Goal: Transaction & Acquisition: Obtain resource

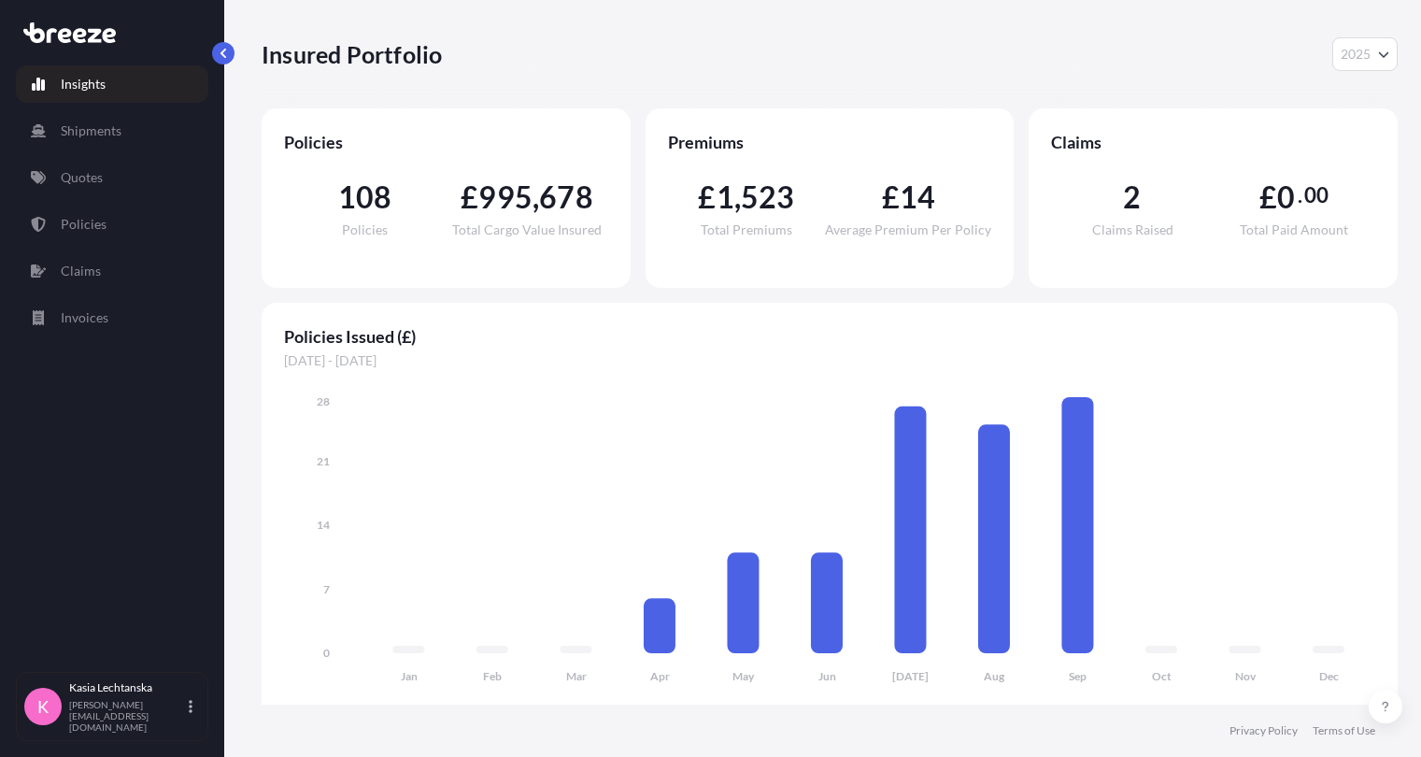
select select "2025"
click at [90, 177] on p "Quotes" at bounding box center [82, 177] width 42 height 19
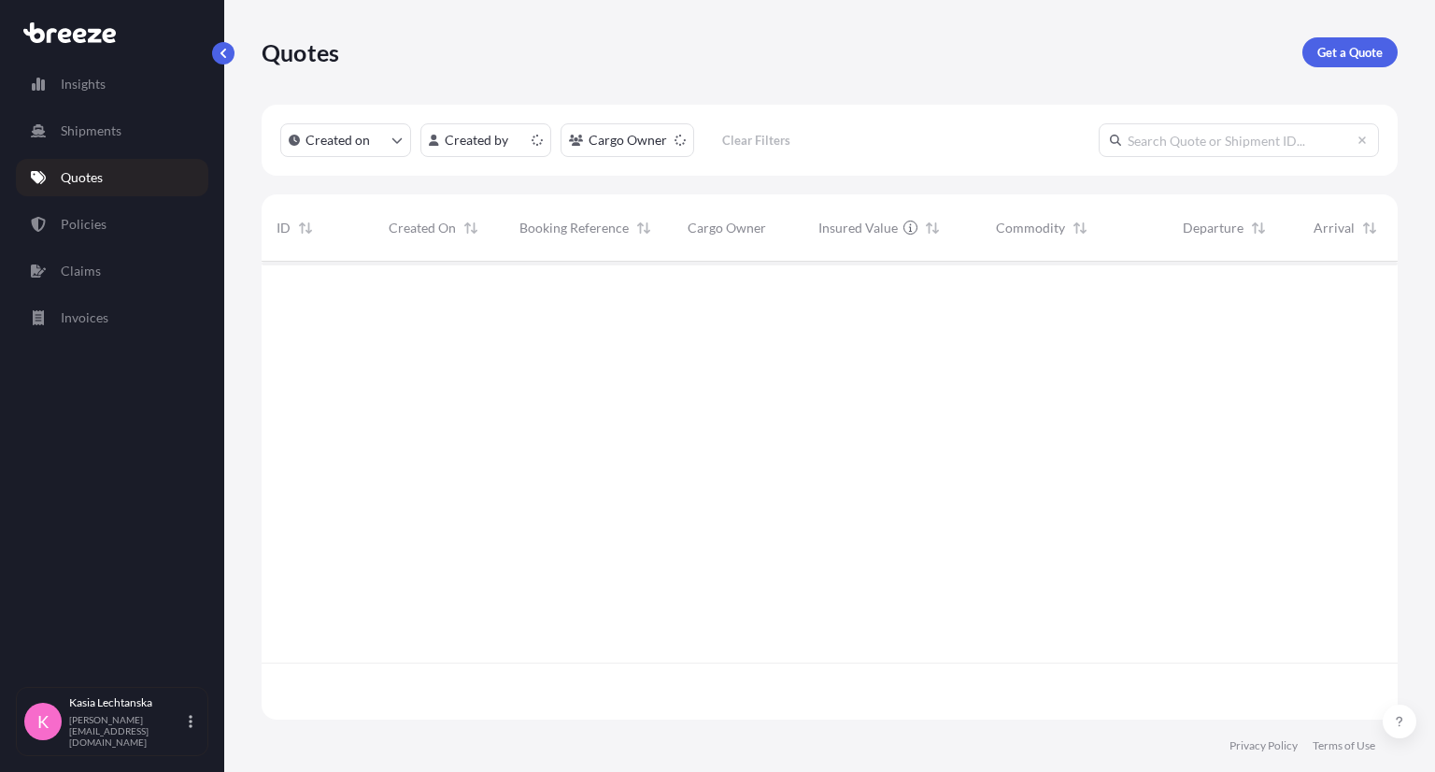
scroll to position [453, 1121]
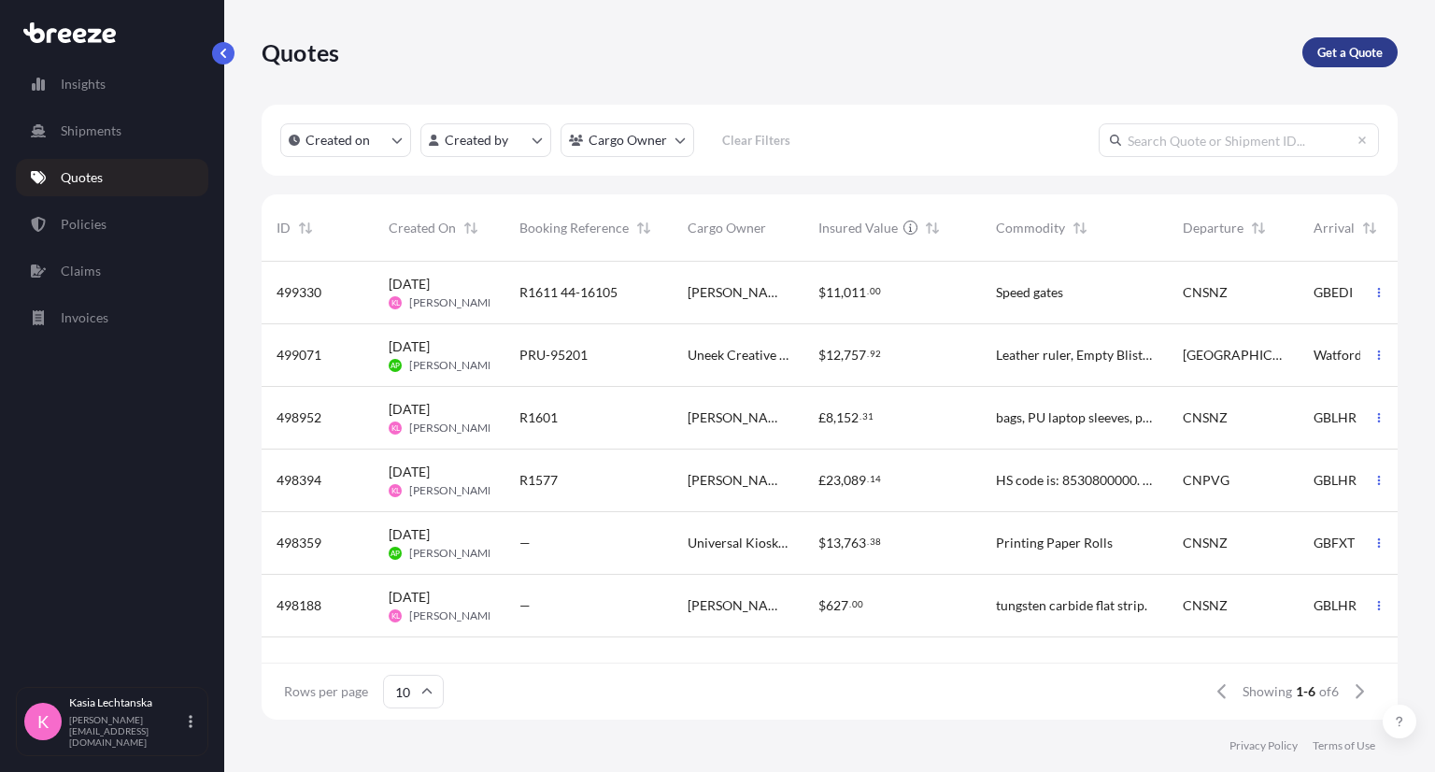
click at [1364, 50] on p "Get a Quote" at bounding box center [1349, 52] width 65 height 19
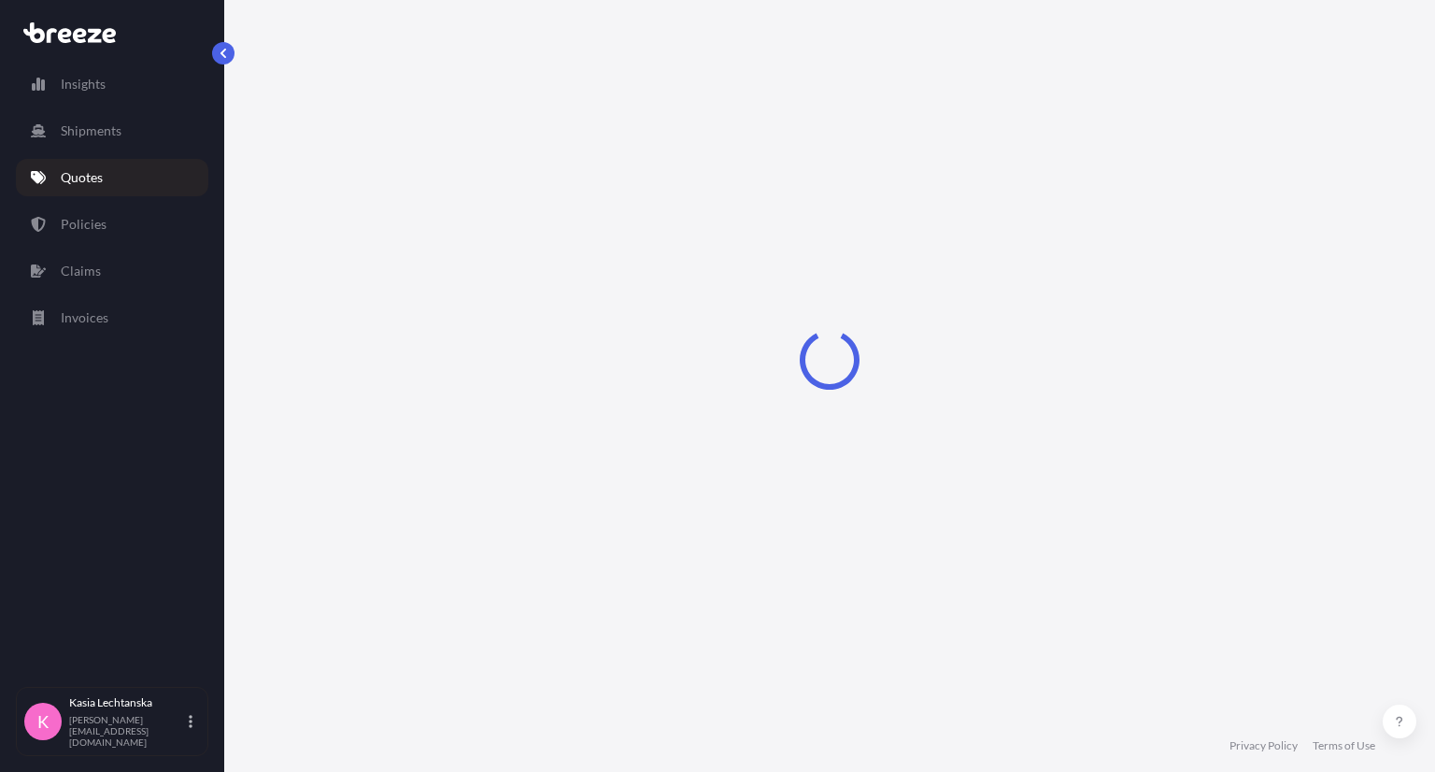
select select "Sea"
select select "1"
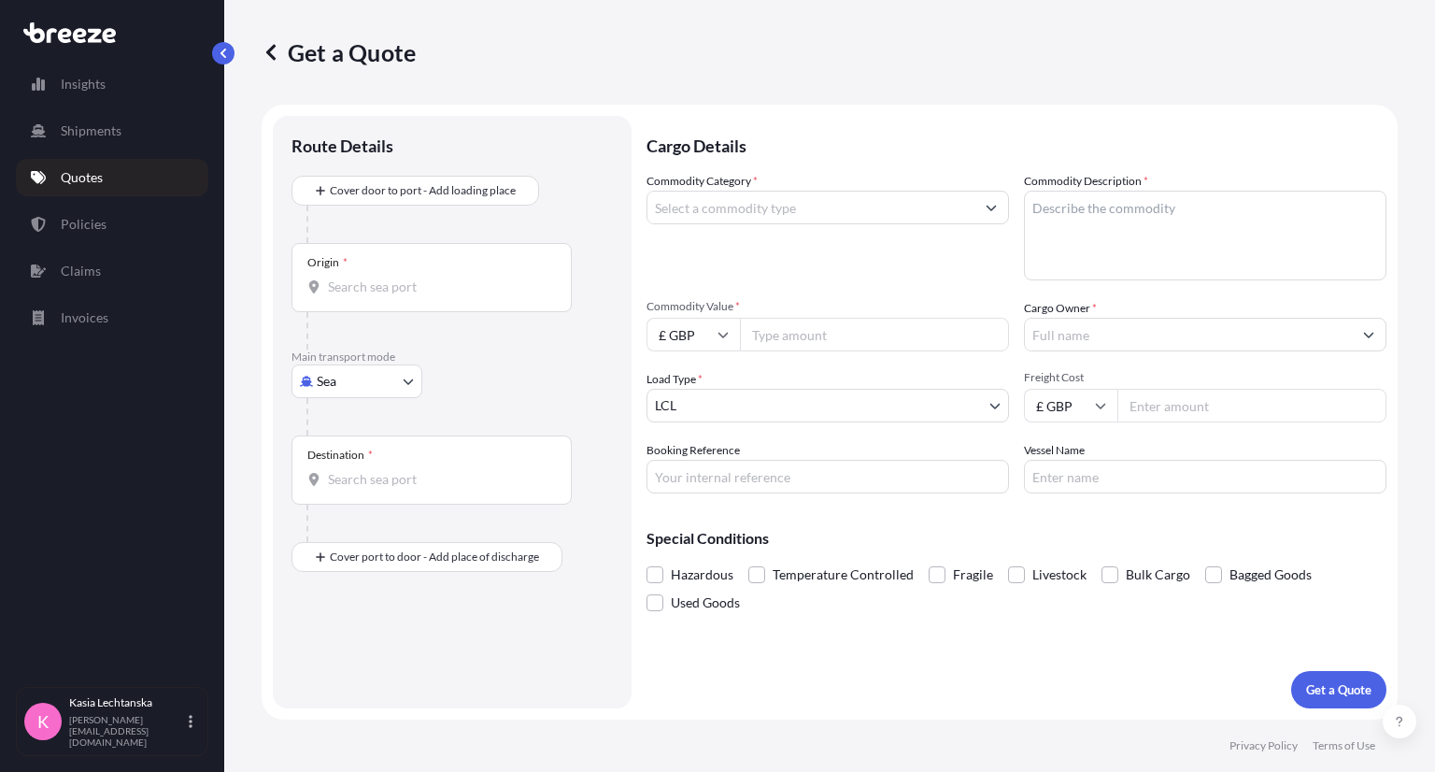
click at [721, 206] on input "Commodity Category *" at bounding box center [810, 208] width 327 height 34
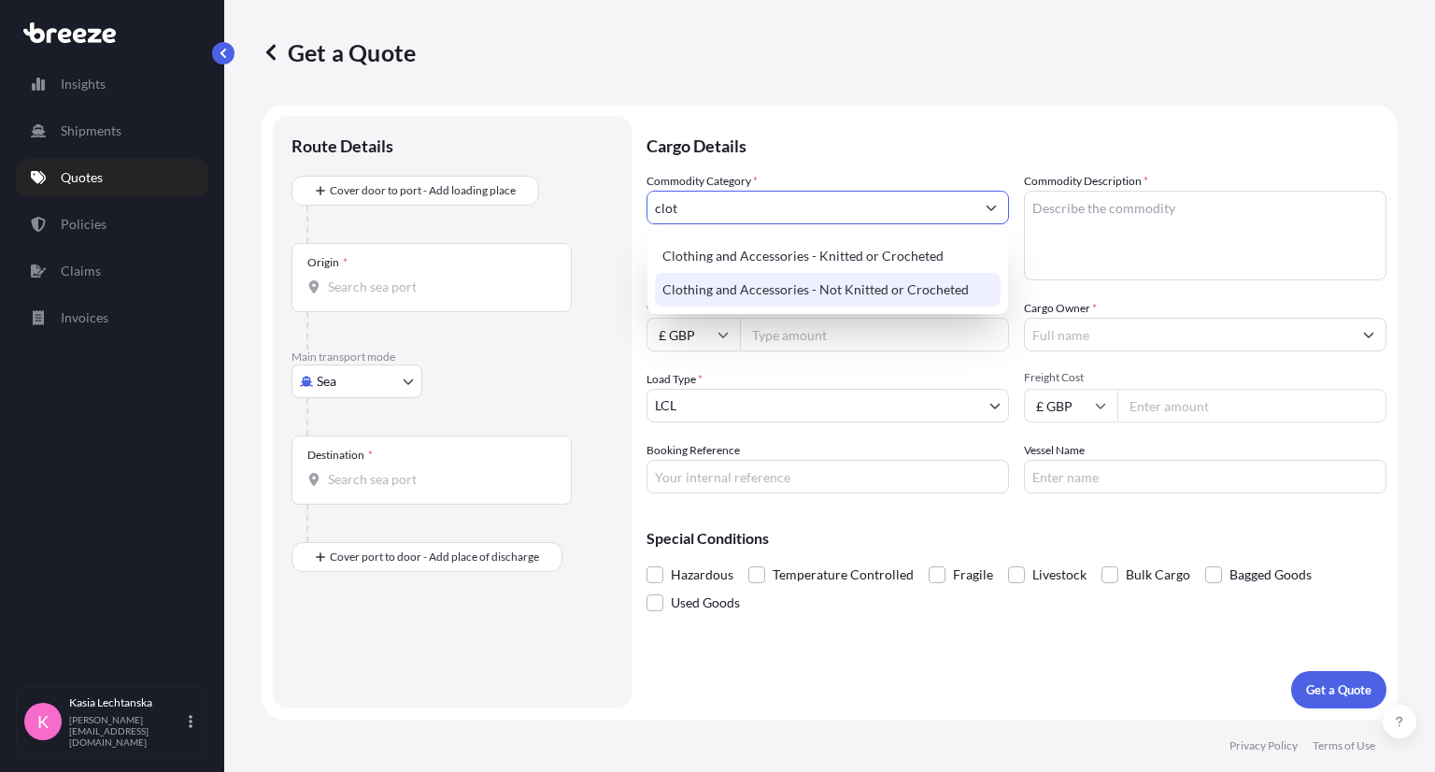
click at [793, 292] on div "Clothing and Accessories - Not Knitted or Crocheted" at bounding box center [828, 290] width 346 height 34
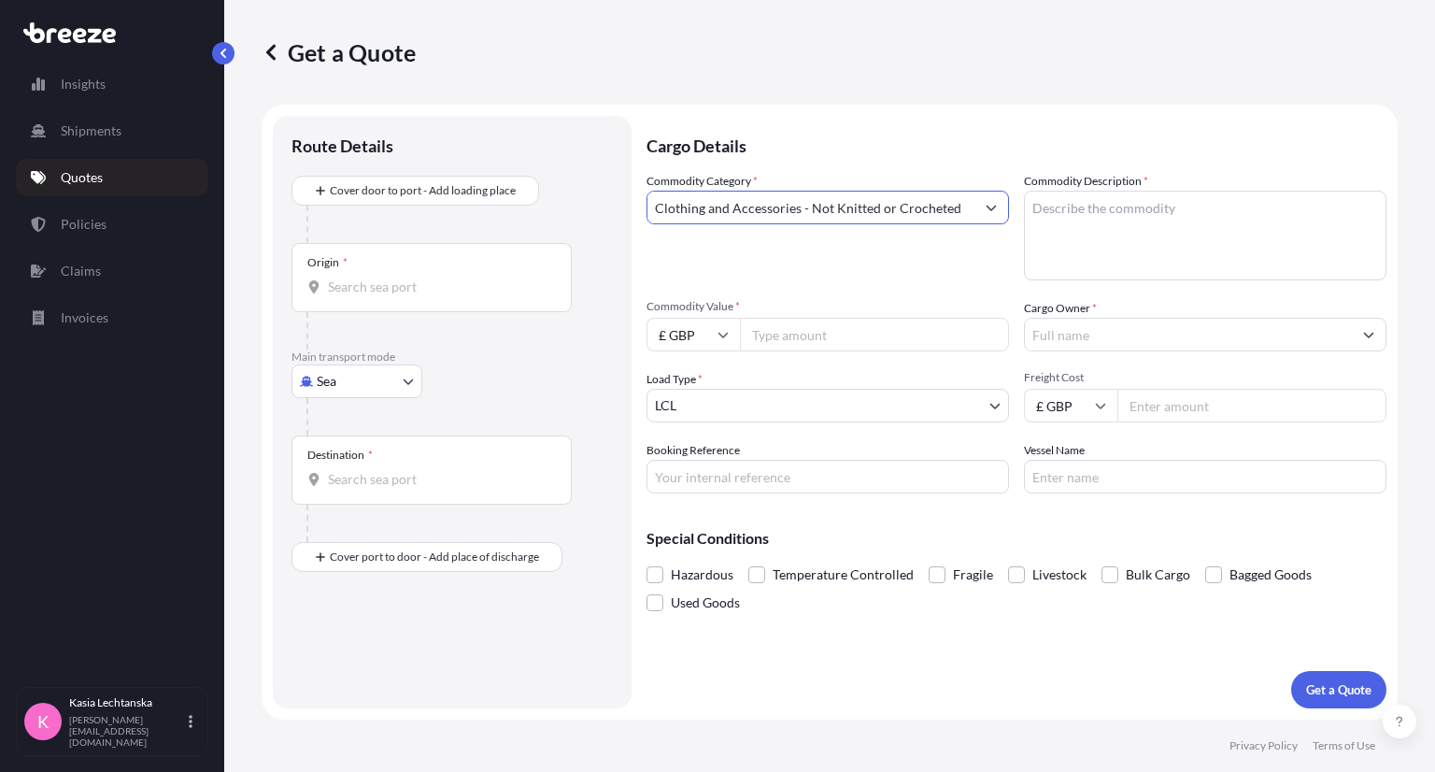
type input "Clothing and Accessories - Not Knitted or Crocheted"
click at [1106, 243] on textarea "Commodity Description *" at bounding box center [1205, 236] width 362 height 90
click at [1162, 244] on textarea "Commodity Description *" at bounding box center [1205, 236] width 362 height 90
paste textarea "Commodity: Bamboo underwear, HS code: 6108.29.00 (“Textile briefs, panties, kni…"
type textarea "Commodity: Bamboo underwear, HS code: 6108.29.00 (“Textile briefs, panties, kni…"
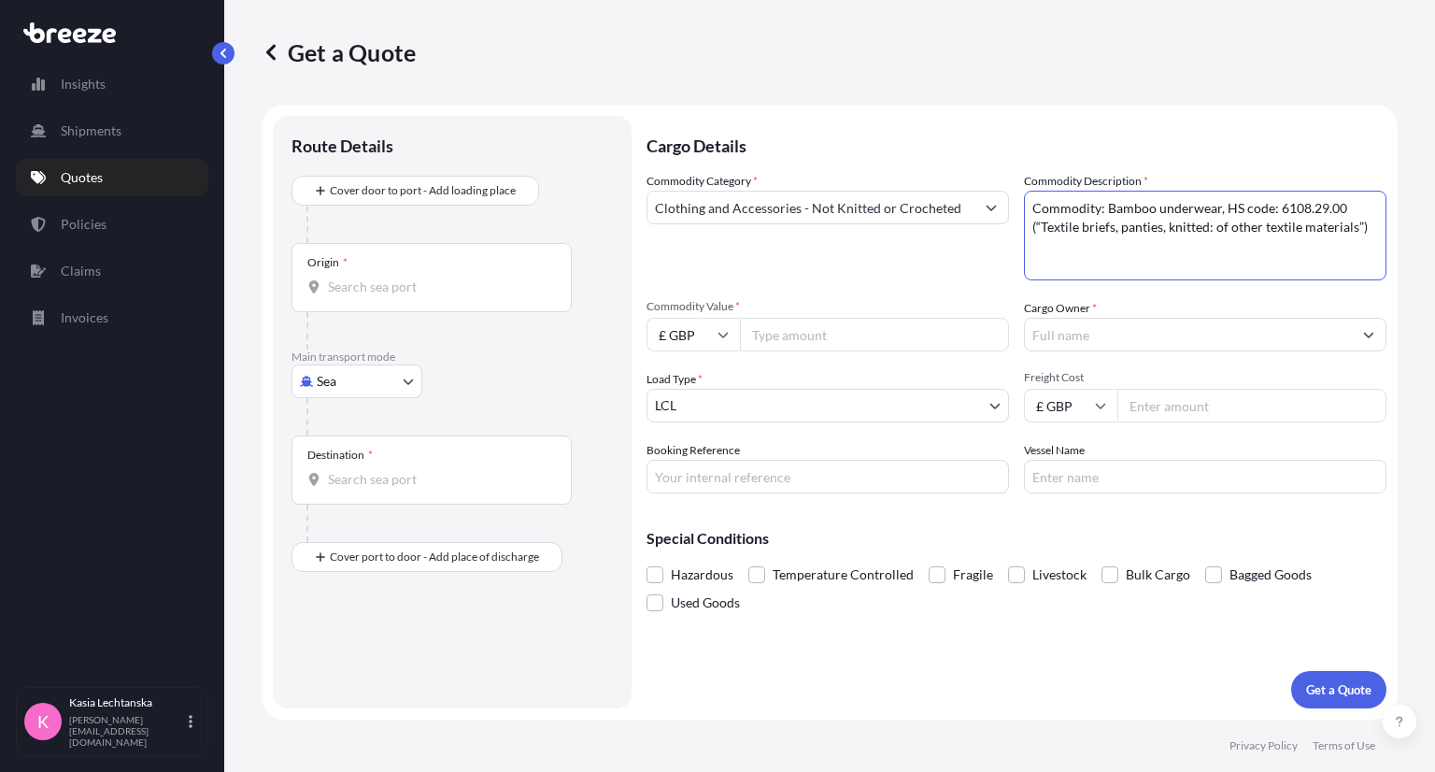
click at [892, 197] on input "Clothing and Accessories - Not Knitted or Crocheted" at bounding box center [810, 208] width 327 height 34
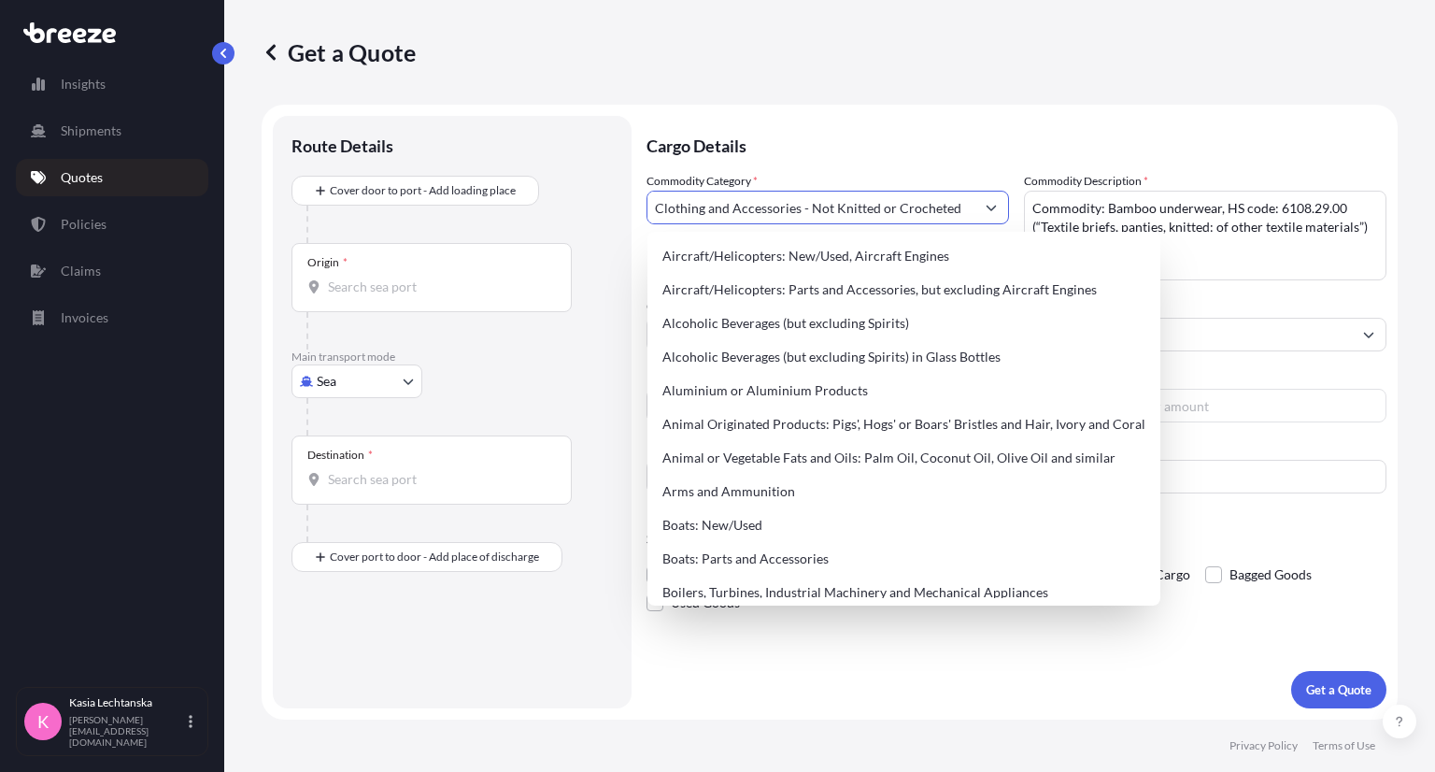
click at [904, 199] on input "Clothing and Accessories - Not Knitted or Crocheted" at bounding box center [810, 208] width 327 height 34
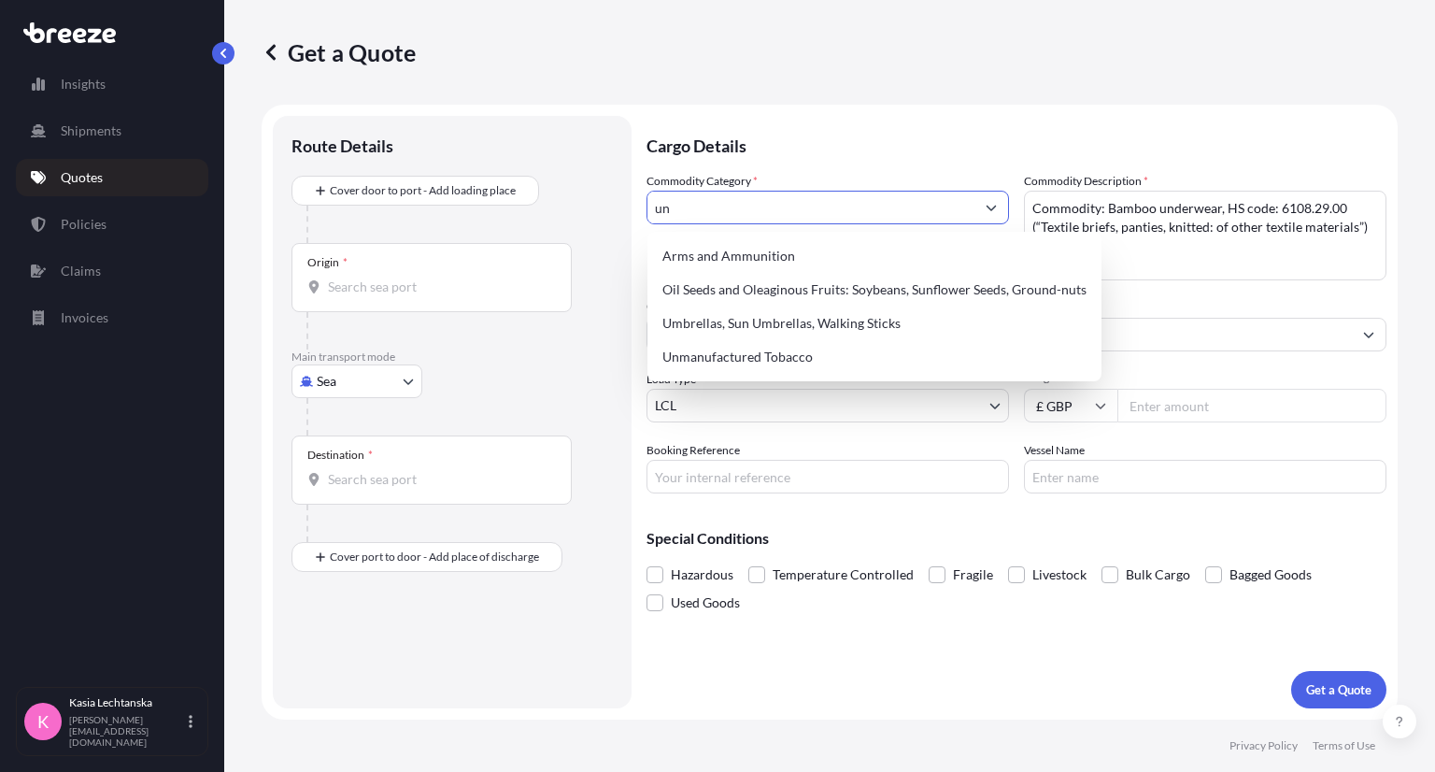
type input "u"
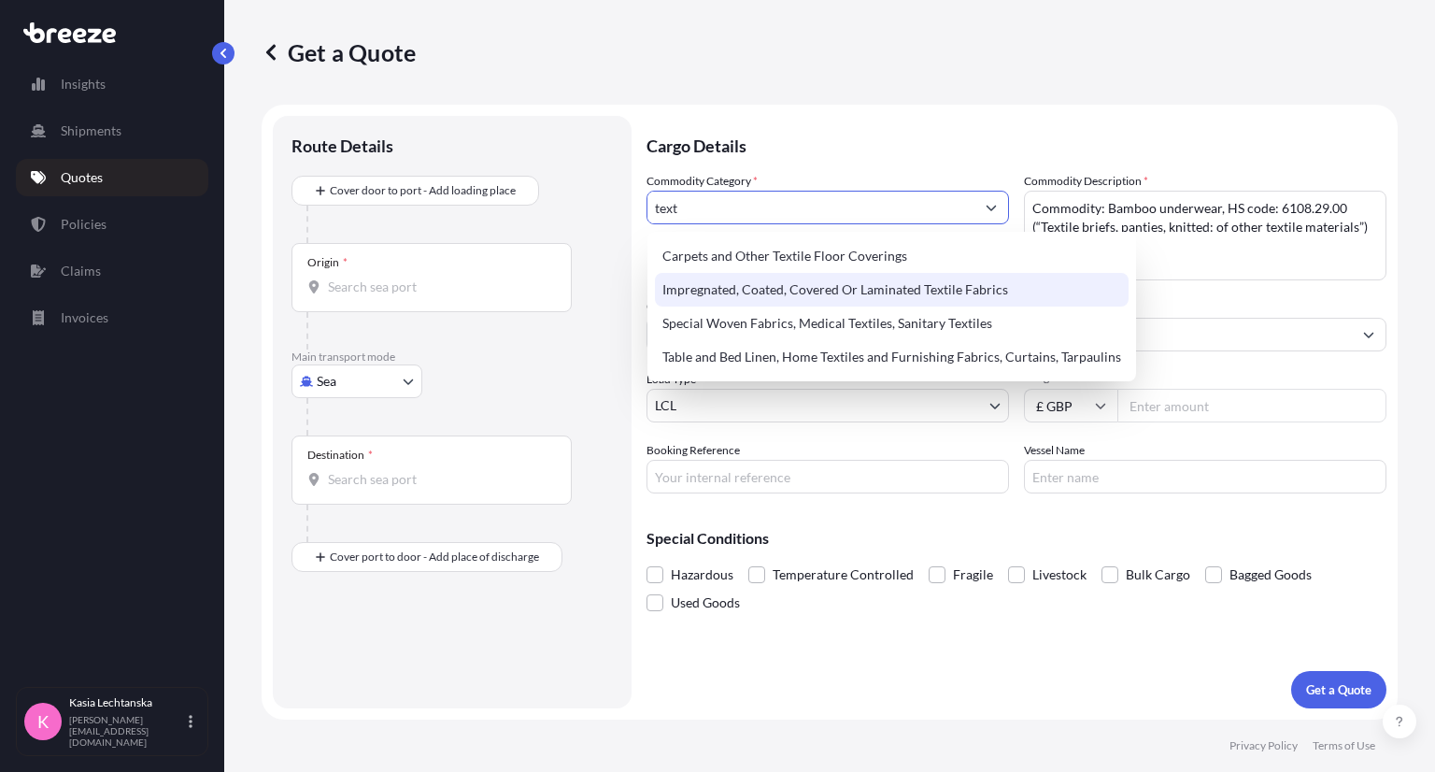
drag, startPoint x: 712, startPoint y: 209, endPoint x: 562, endPoint y: 174, distance: 153.6
click at [562, 174] on form "Route Details Cover door to port - Add loading place Place of loading Road Road…" at bounding box center [830, 412] width 1136 height 615
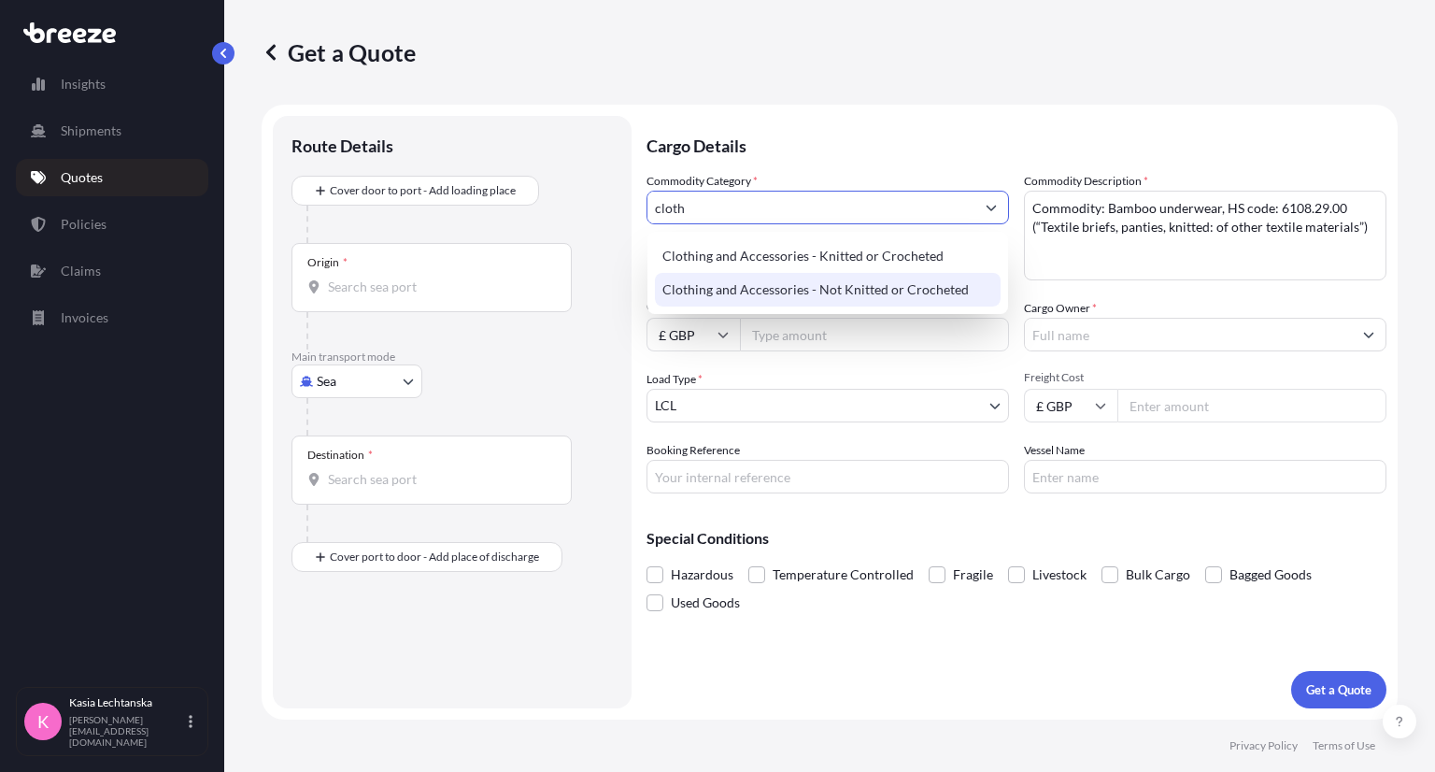
click at [887, 291] on div "Clothing and Accessories - Not Knitted or Crocheted" at bounding box center [828, 290] width 346 height 34
type input "Clothing and Accessories - Not Knitted or Crocheted"
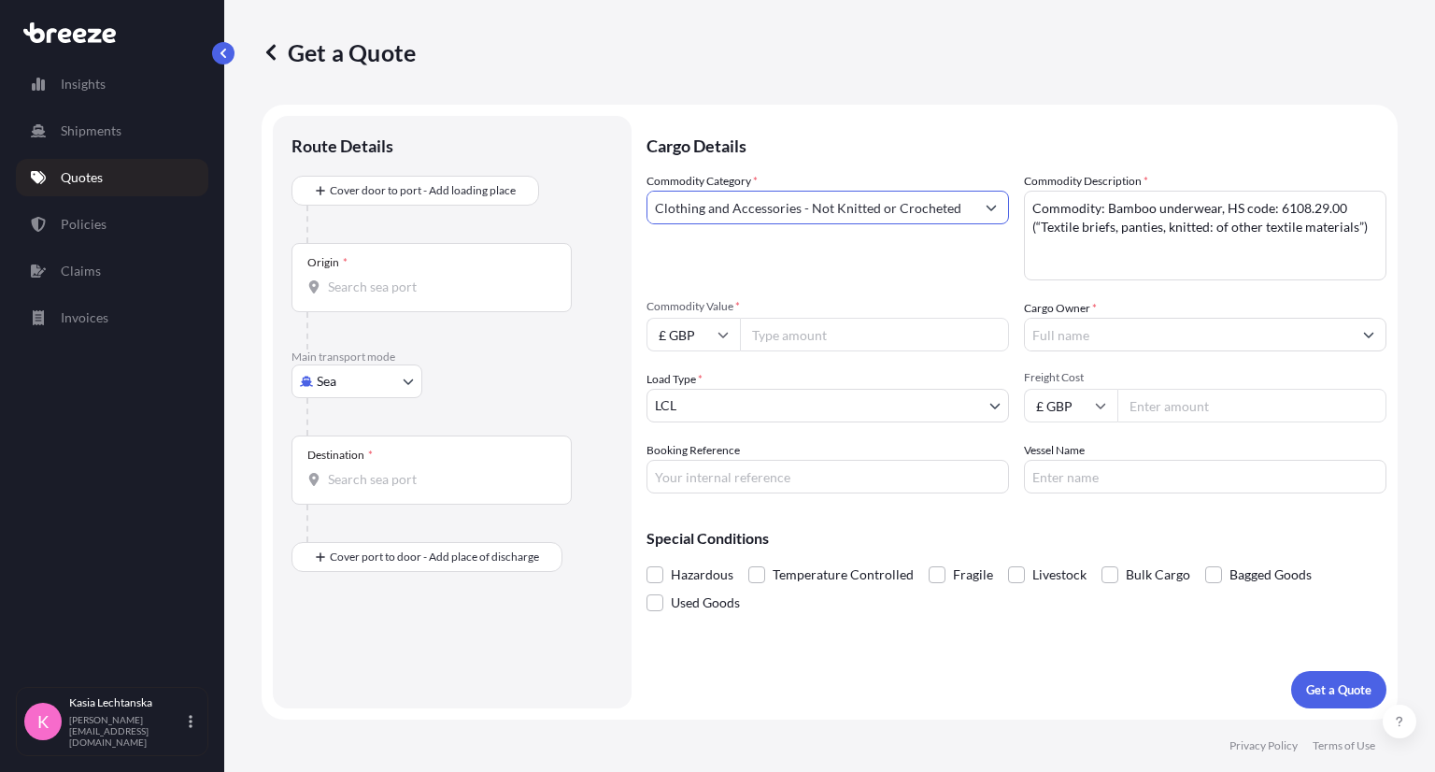
click at [830, 348] on input "Commodity Value *" at bounding box center [874, 335] width 269 height 34
type input "65000"
click at [715, 329] on input "£ GBP" at bounding box center [692, 335] width 93 height 34
click at [698, 463] on div "$ USD" at bounding box center [693, 464] width 78 height 35
type input "$ USD"
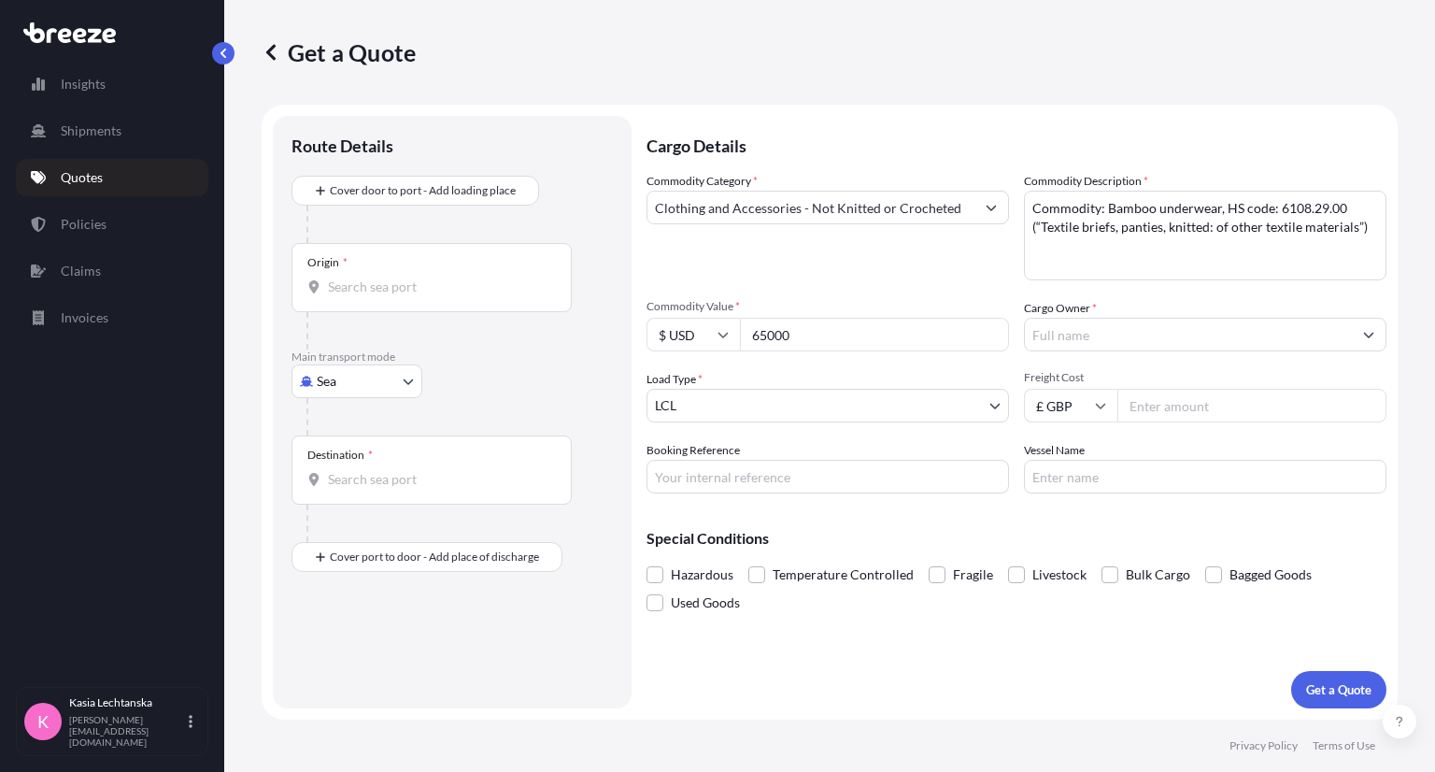
click at [1202, 402] on input "Freight Cost" at bounding box center [1251, 406] width 269 height 34
type input "3600"
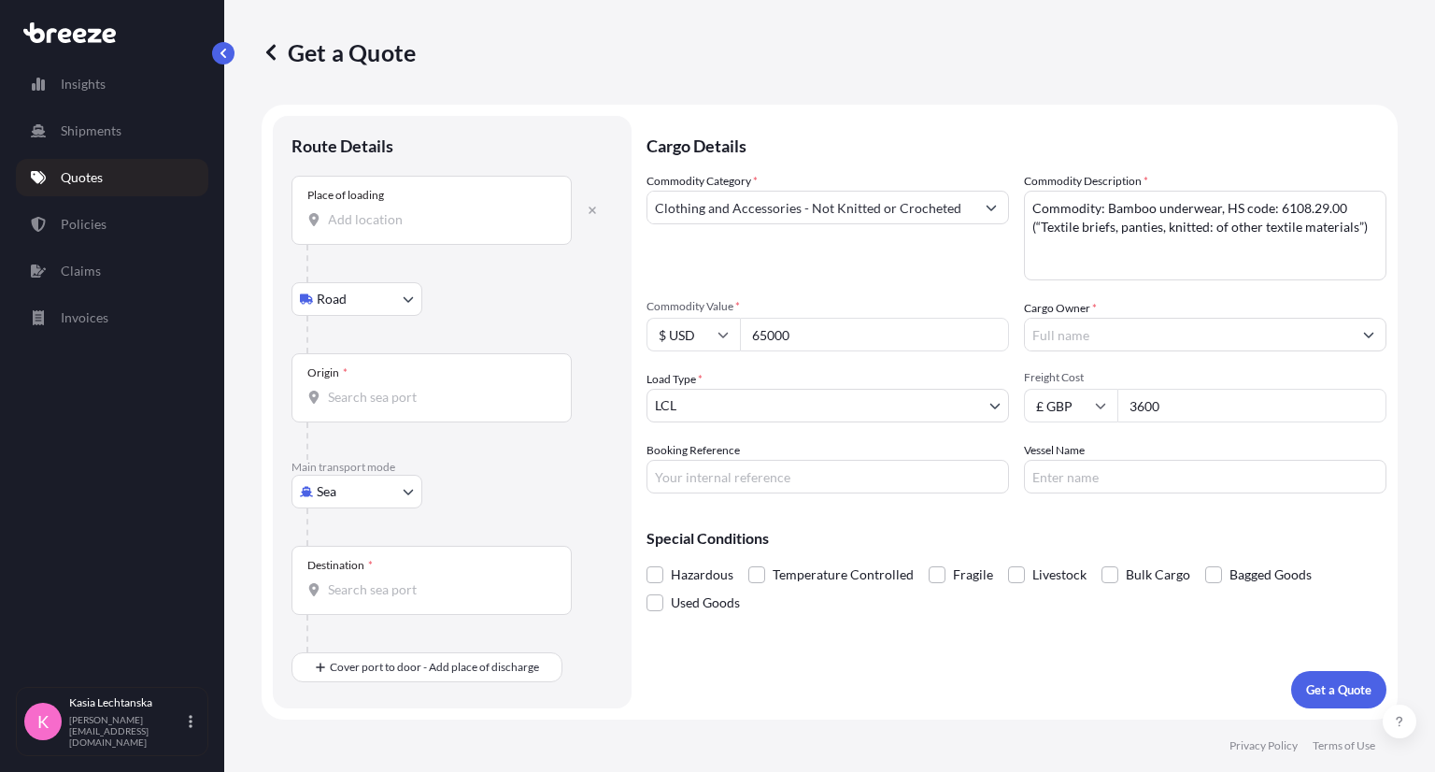
click at [390, 208] on div "Place of loading" at bounding box center [431, 210] width 280 height 69
click at [390, 210] on input "Place of loading" at bounding box center [438, 219] width 220 height 19
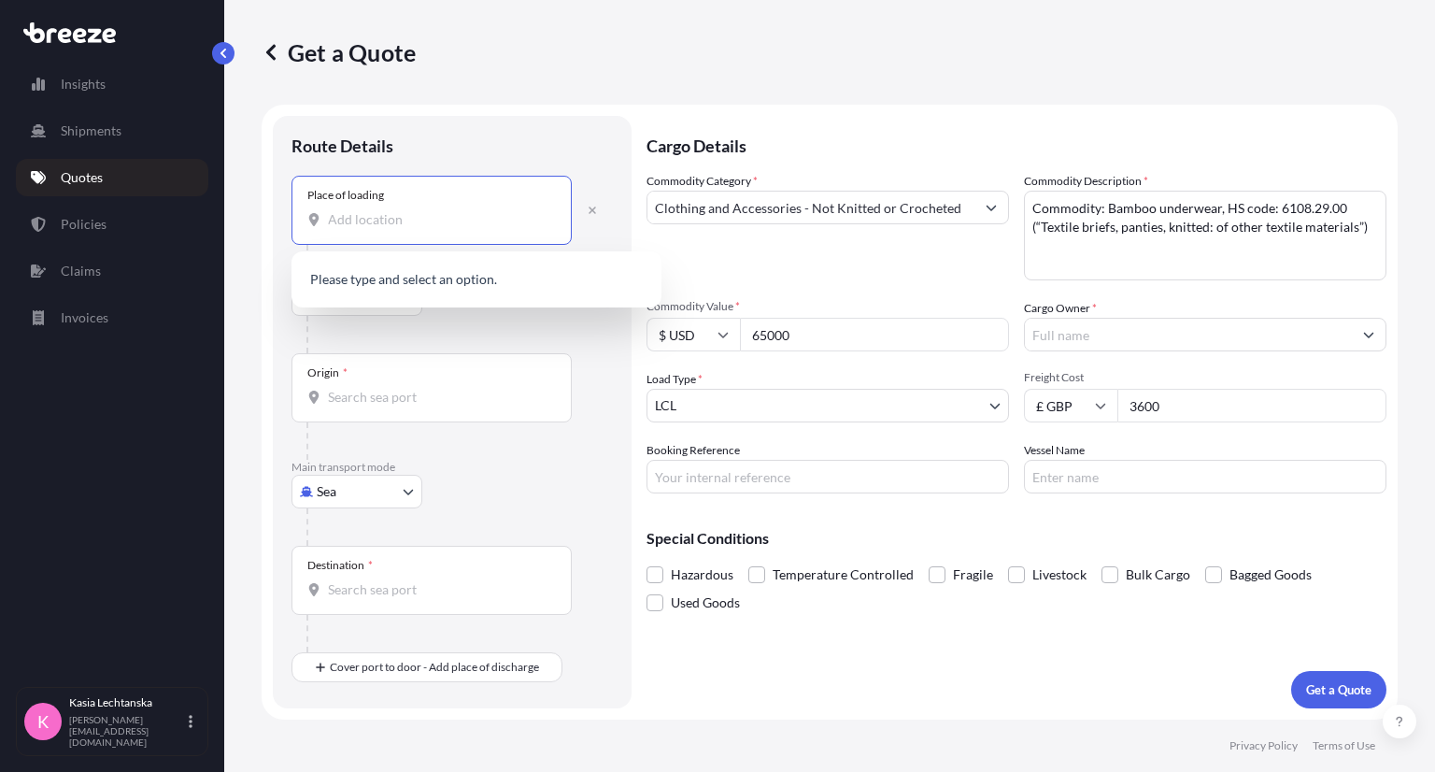
paste input "[GEOGRAPHIC_DATA], [GEOGRAPHIC_DATA], [GEOGRAPHIC_DATA], [GEOGRAPHIC_DATA]，[GEO…"
drag, startPoint x: 442, startPoint y: 211, endPoint x: 93, endPoint y: 212, distance: 348.4
click at [93, 212] on div "Insights Shipments Quotes Policies Claims Invoices K [PERSON_NAME] [PERSON_NAME…" at bounding box center [717, 386] width 1435 height 772
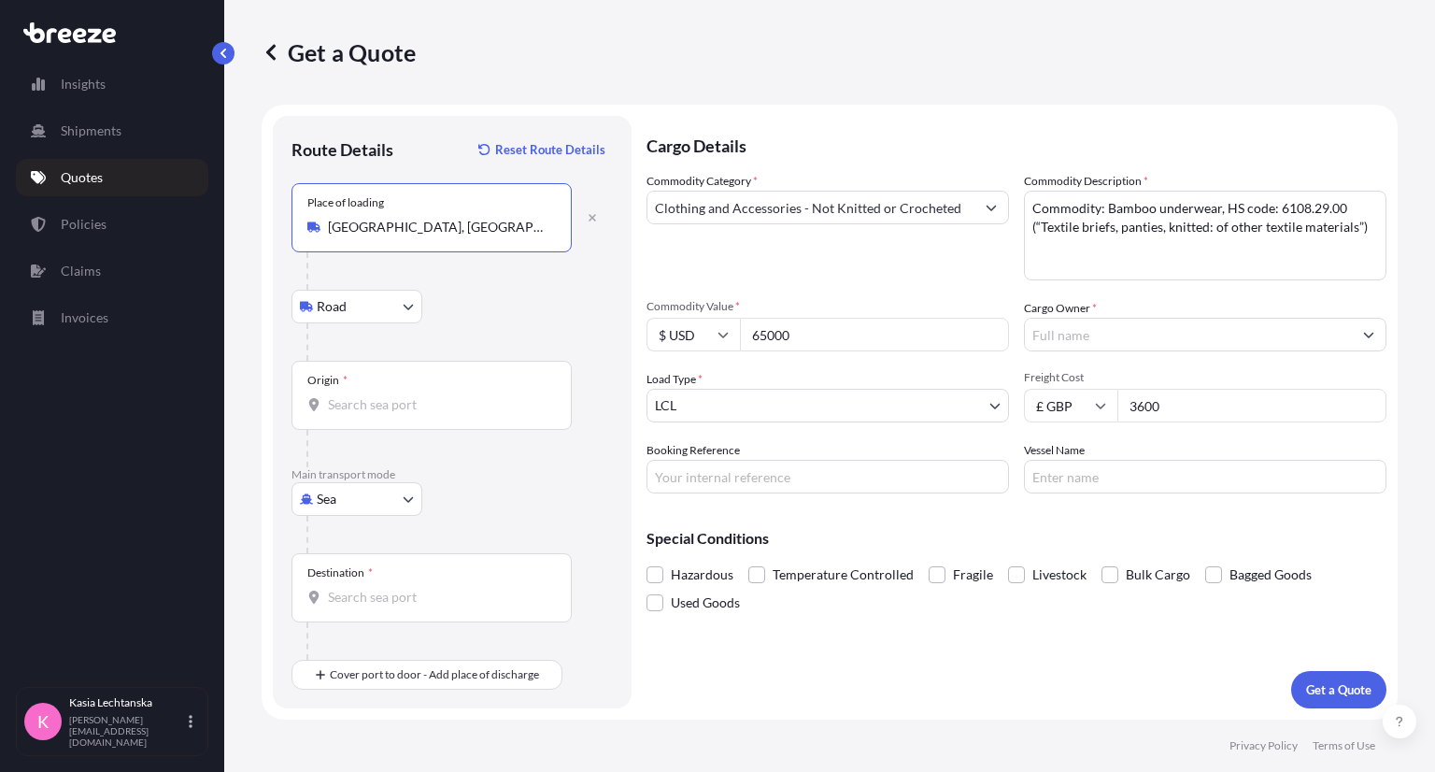
type input "[GEOGRAPHIC_DATA], [GEOGRAPHIC_DATA], [GEOGRAPHIC_DATA]"
click at [374, 484] on body "5 options available. Insights Shipments Quotes Policies Claims Invoices K [PERS…" at bounding box center [717, 386] width 1435 height 772
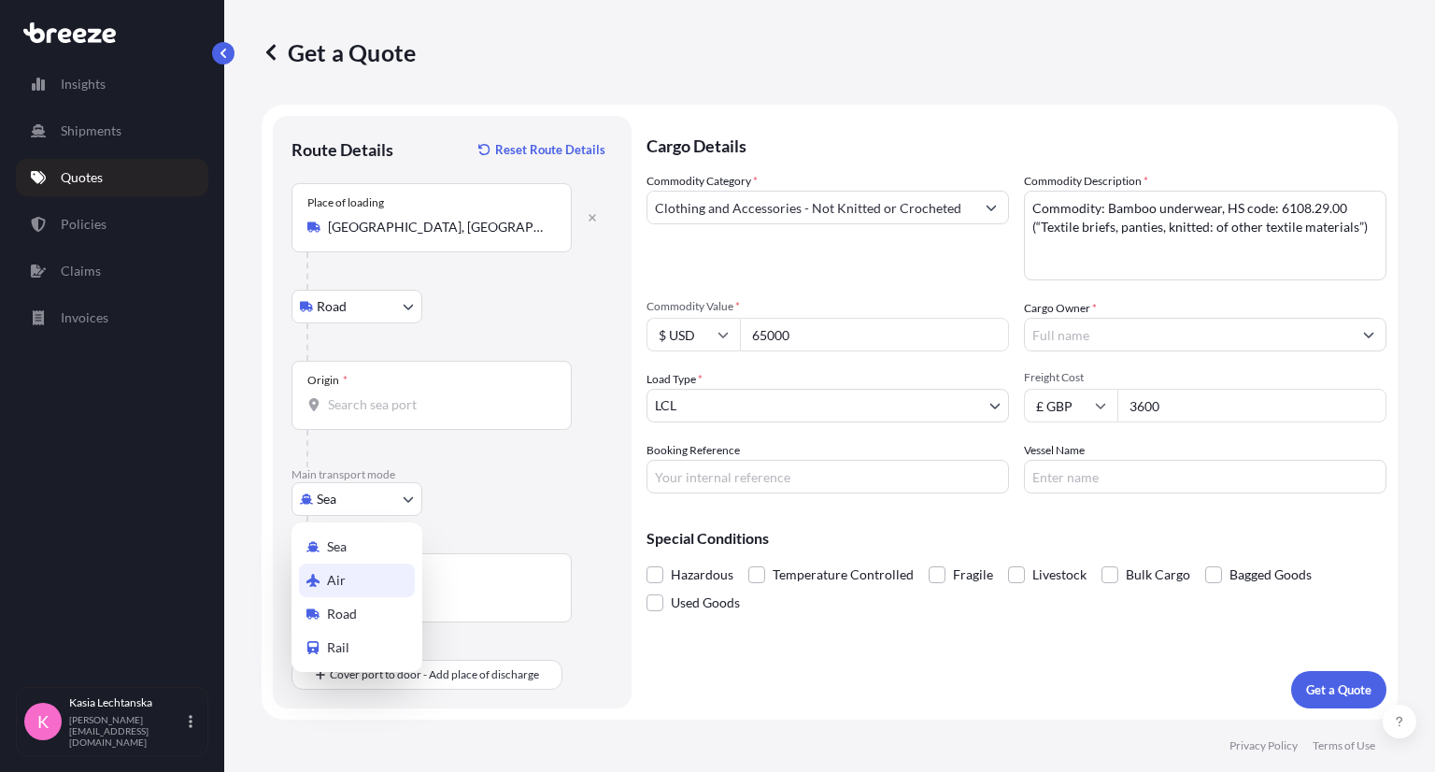
click at [382, 581] on div "Air" at bounding box center [357, 580] width 116 height 34
select select "Air"
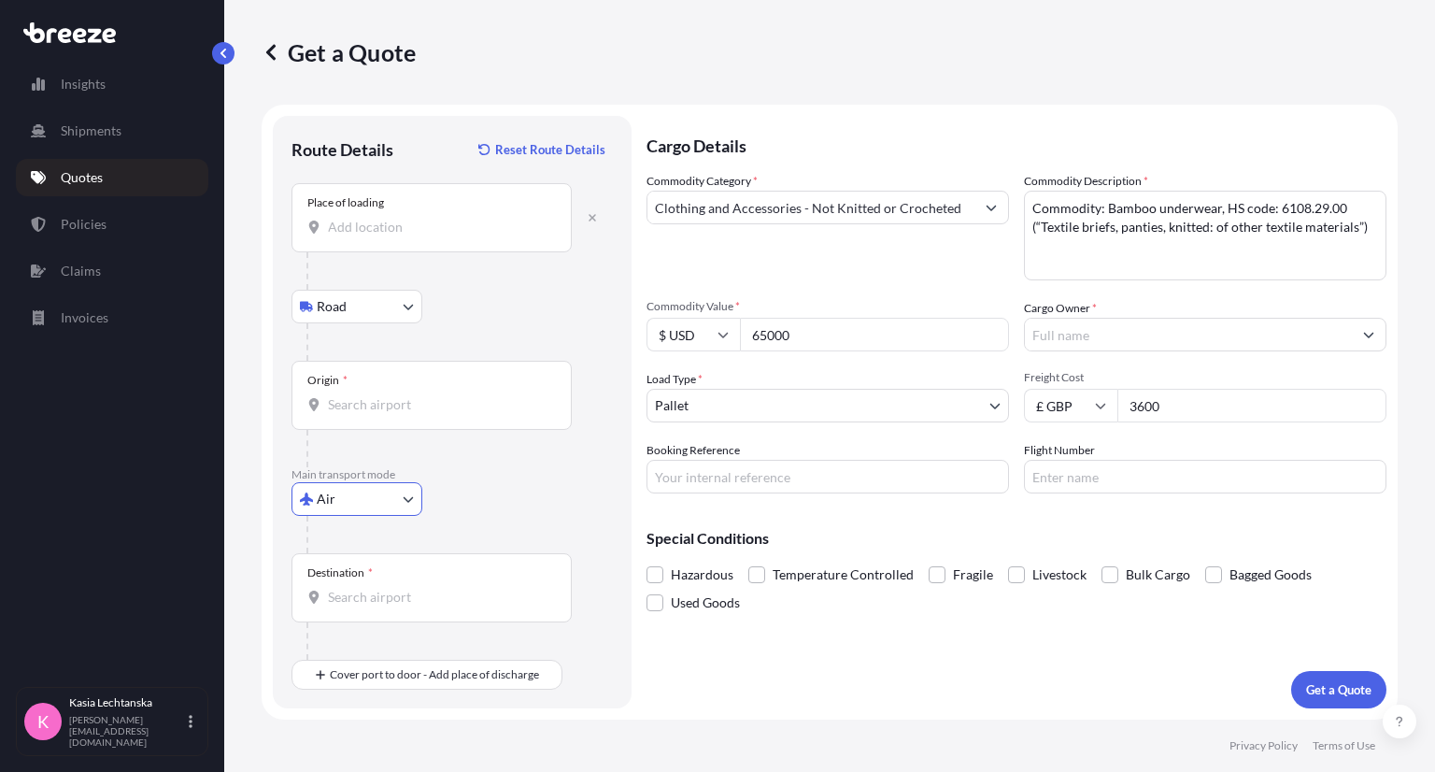
click at [374, 406] on input "Origin *" at bounding box center [438, 404] width 220 height 19
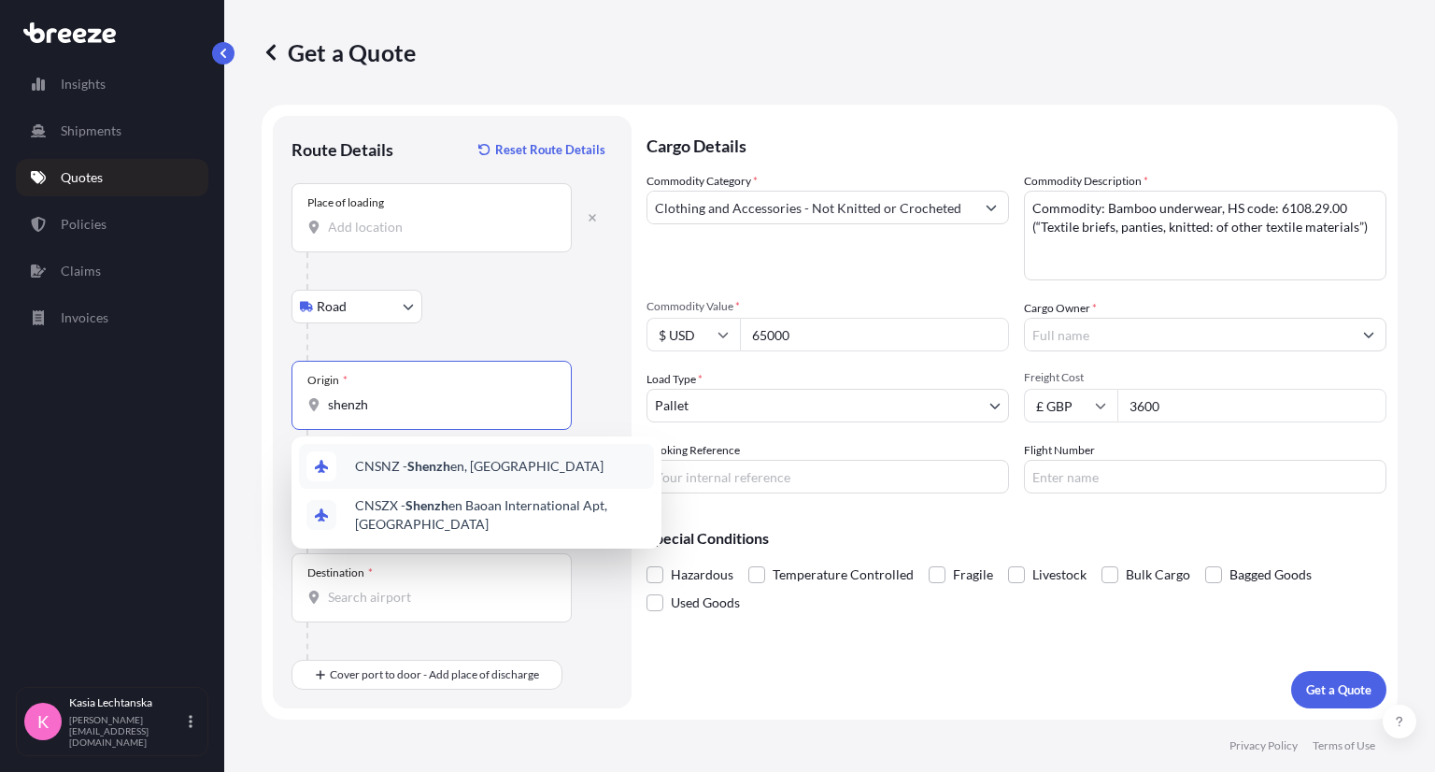
click at [524, 463] on div "CNSNZ - Shenzh en, [GEOGRAPHIC_DATA]" at bounding box center [476, 466] width 355 height 45
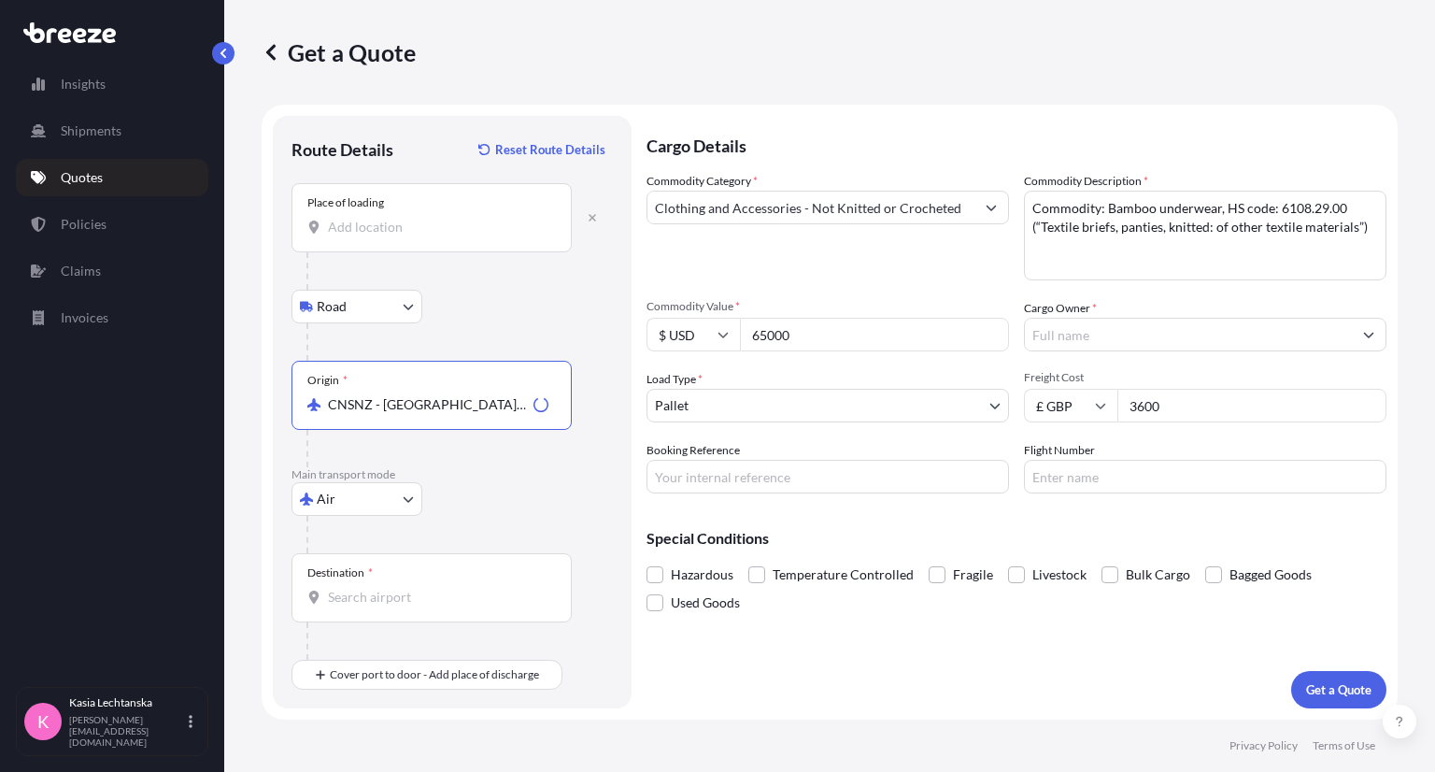
type input "CNSNZ - [GEOGRAPHIC_DATA], [GEOGRAPHIC_DATA]"
click at [445, 584] on div "Destination *" at bounding box center [431, 587] width 280 height 69
click at [445, 588] on input "Destination *" at bounding box center [438, 597] width 220 height 19
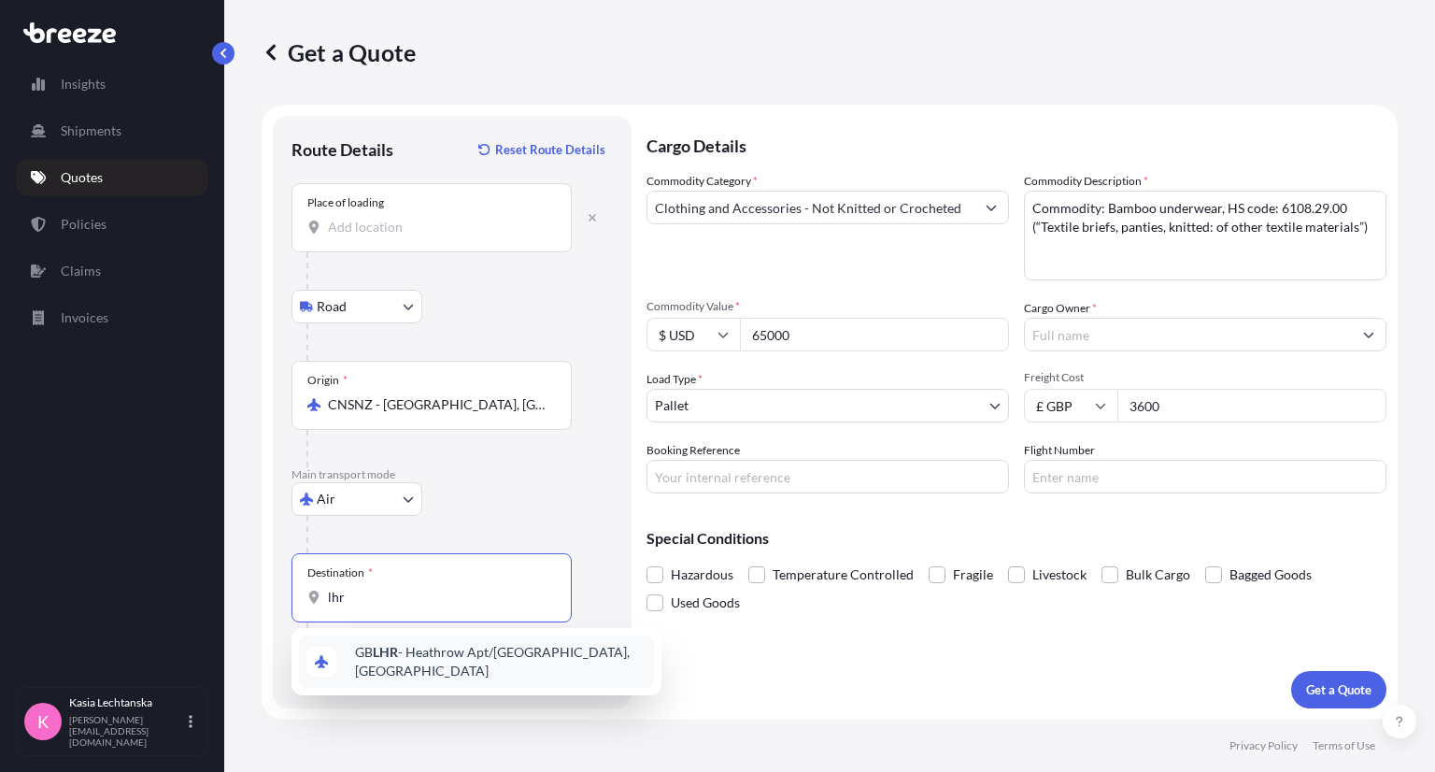
click at [436, 660] on span "GB LHR - Heathrow Apt/[GEOGRAPHIC_DATA], [GEOGRAPHIC_DATA]" at bounding box center [500, 661] width 291 height 37
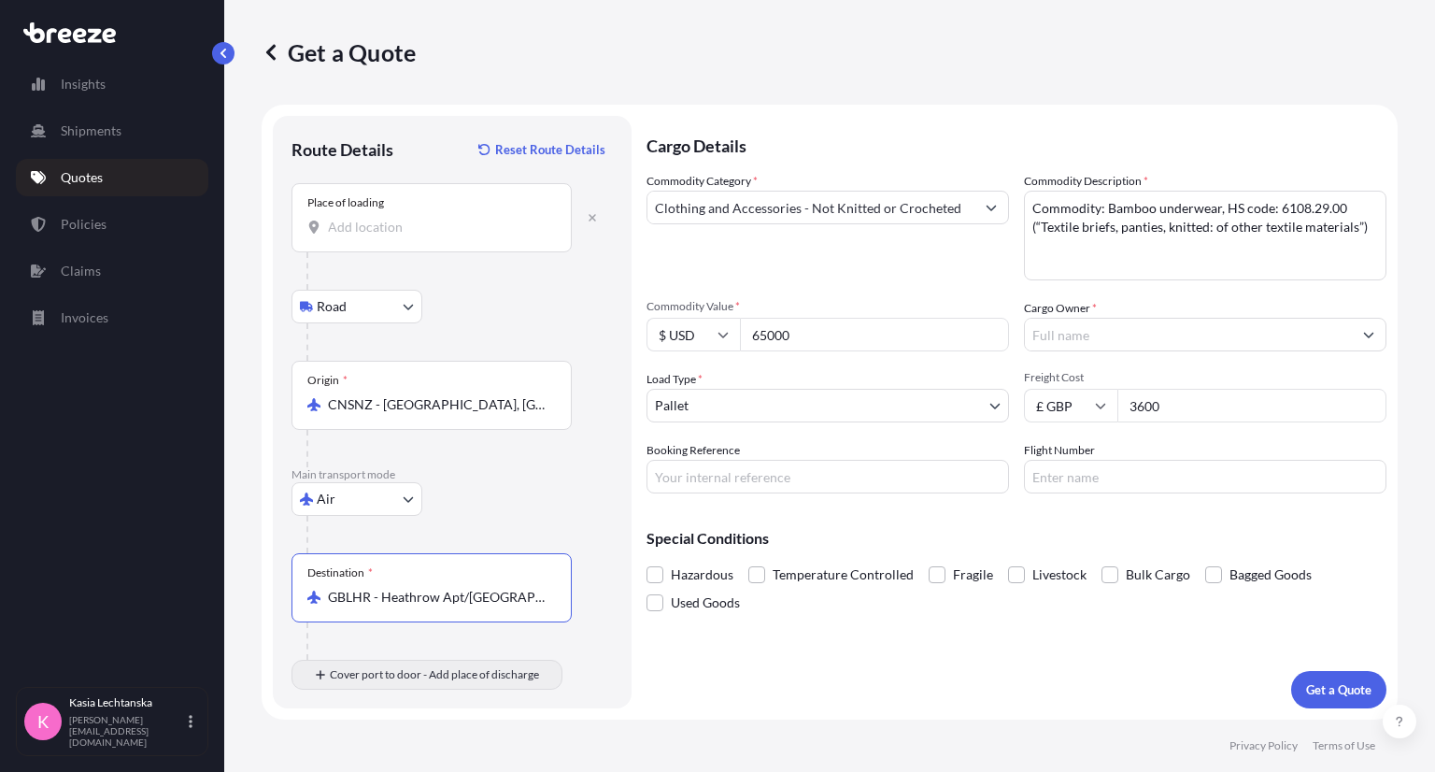
type input "GBLHR - Heathrow Apt/[GEOGRAPHIC_DATA], [GEOGRAPHIC_DATA]"
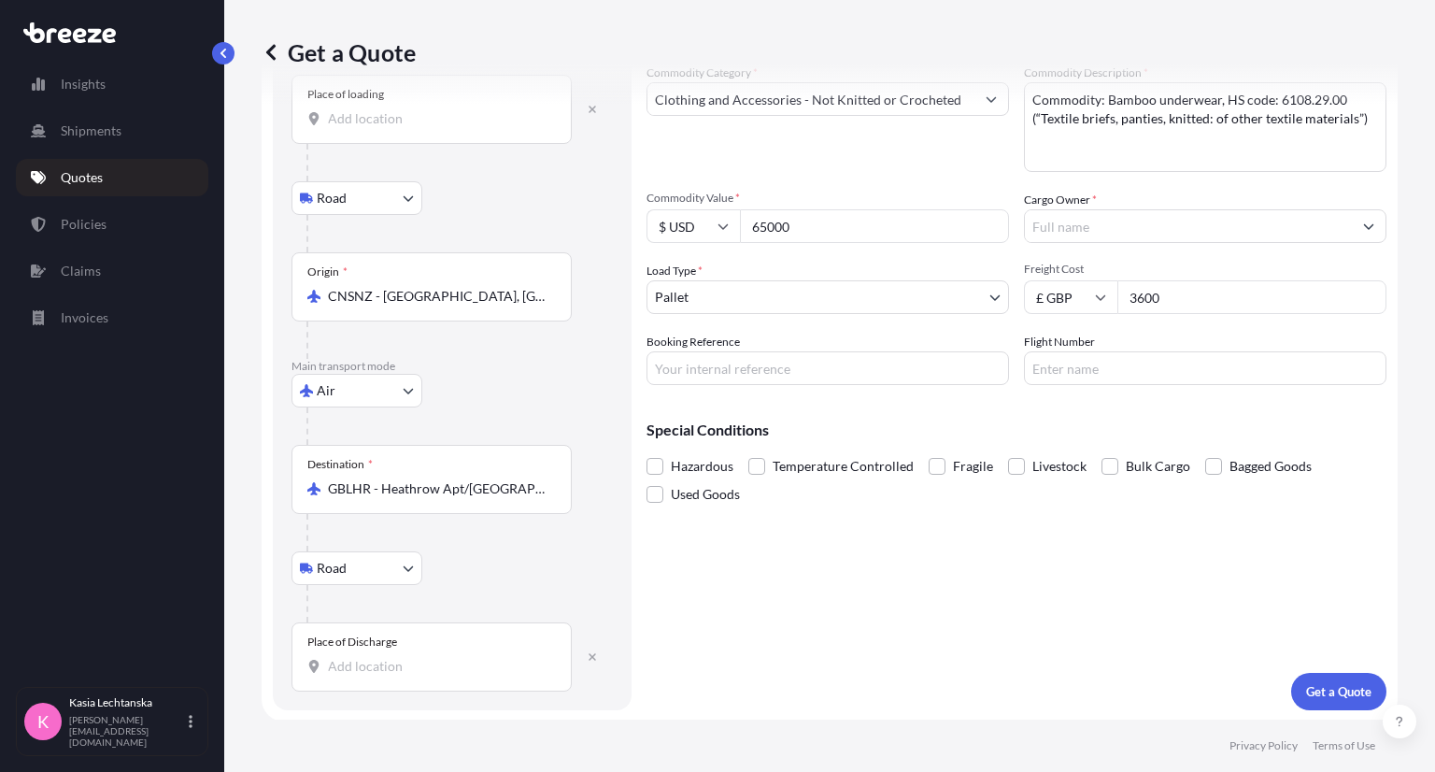
click at [444, 680] on div "Place of Discharge" at bounding box center [431, 656] width 280 height 69
click at [444, 675] on input "Place of Discharge" at bounding box center [438, 666] width 220 height 19
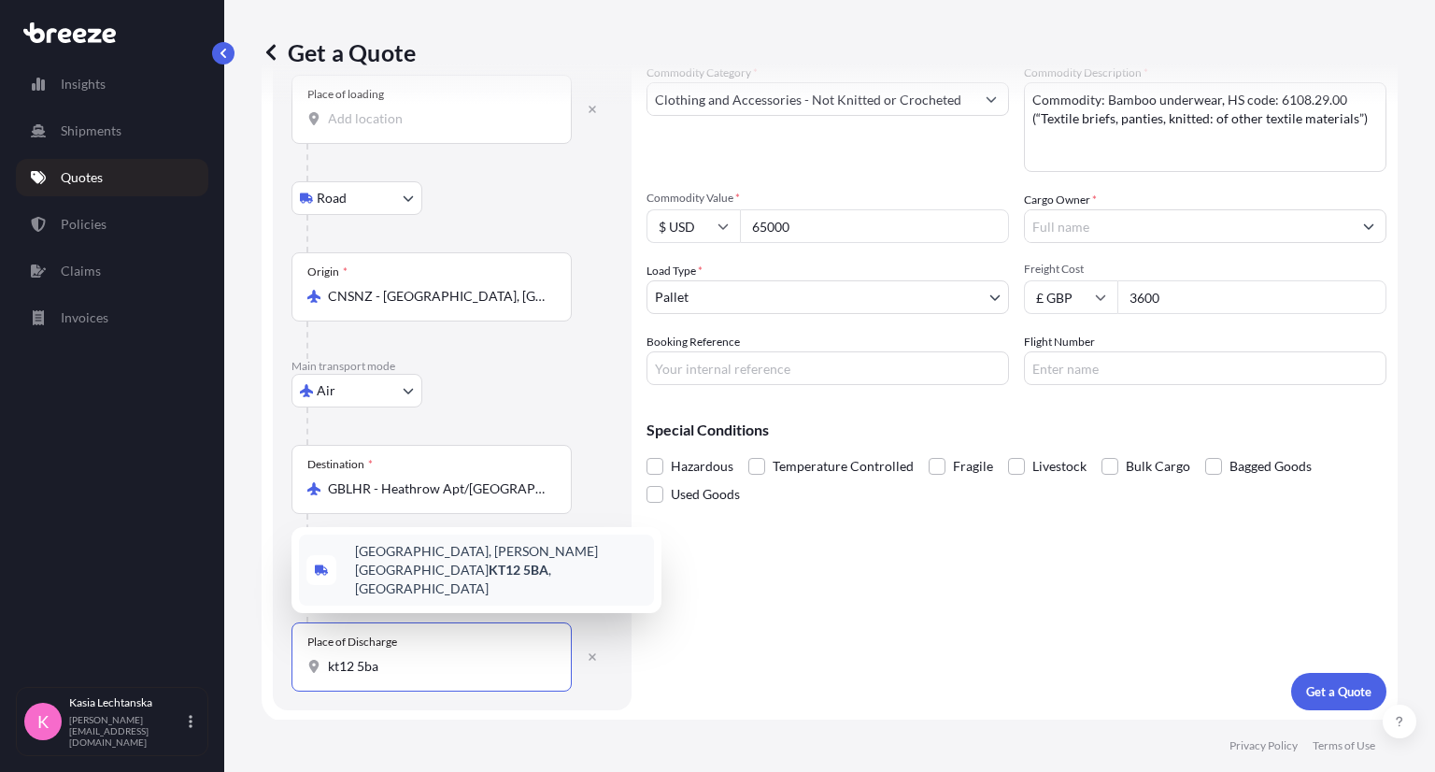
click at [515, 584] on span "[STREET_ADDRESS][PERSON_NAME]" at bounding box center [500, 570] width 291 height 56
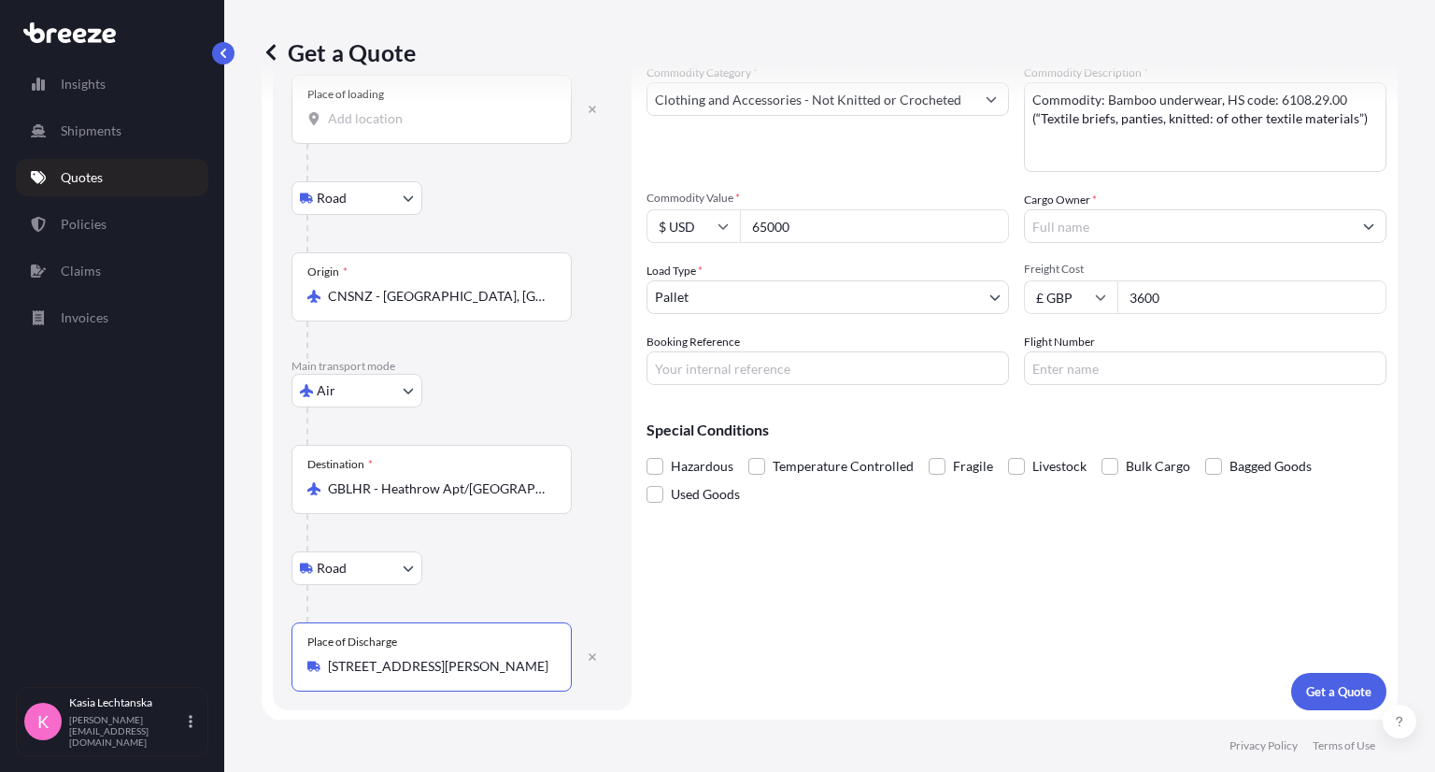
type input "[STREET_ADDRESS][PERSON_NAME]"
click at [755, 354] on input "Booking Reference" at bounding box center [827, 368] width 362 height 34
click at [1341, 685] on p "Get a Quote" at bounding box center [1338, 691] width 65 height 19
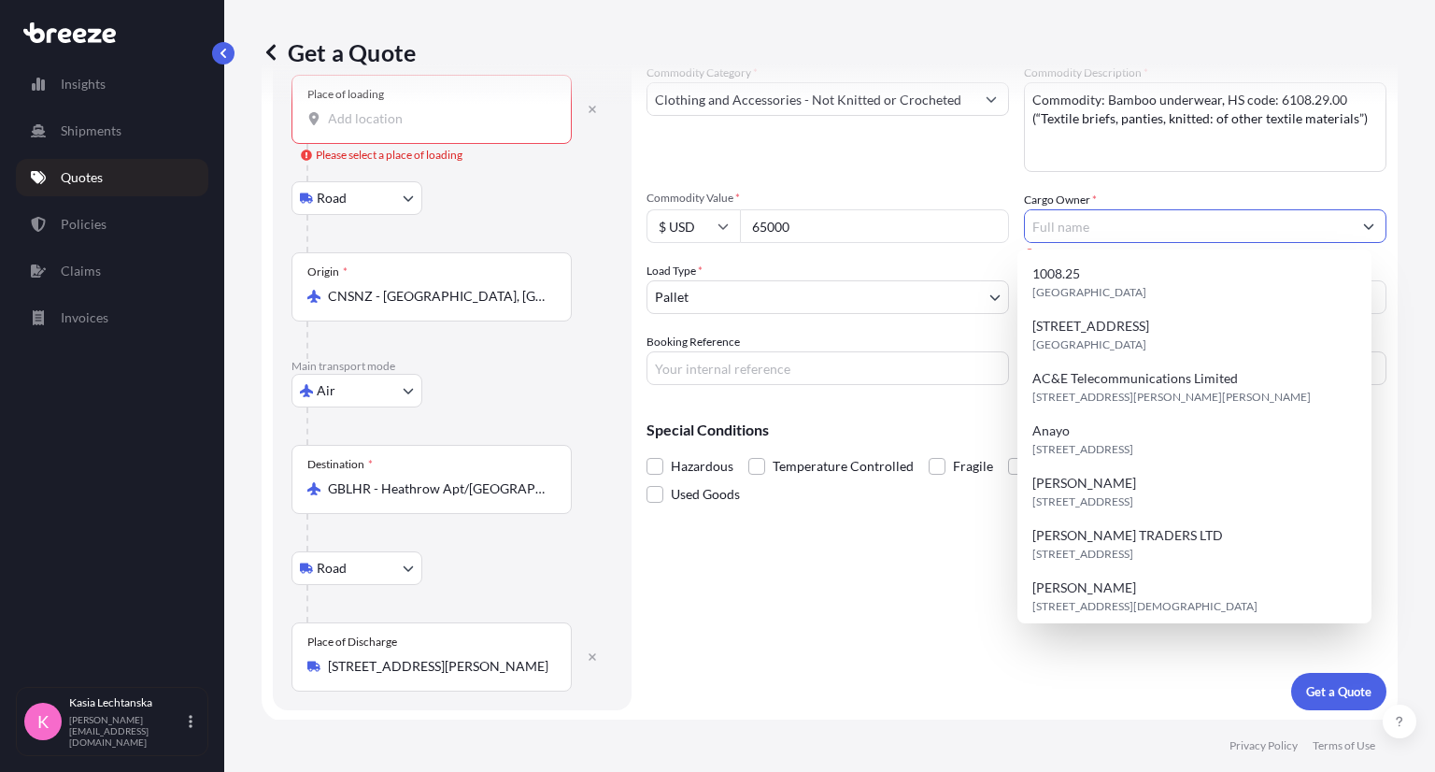
click at [1076, 226] on input "Cargo Owner *" at bounding box center [1188, 226] width 327 height 34
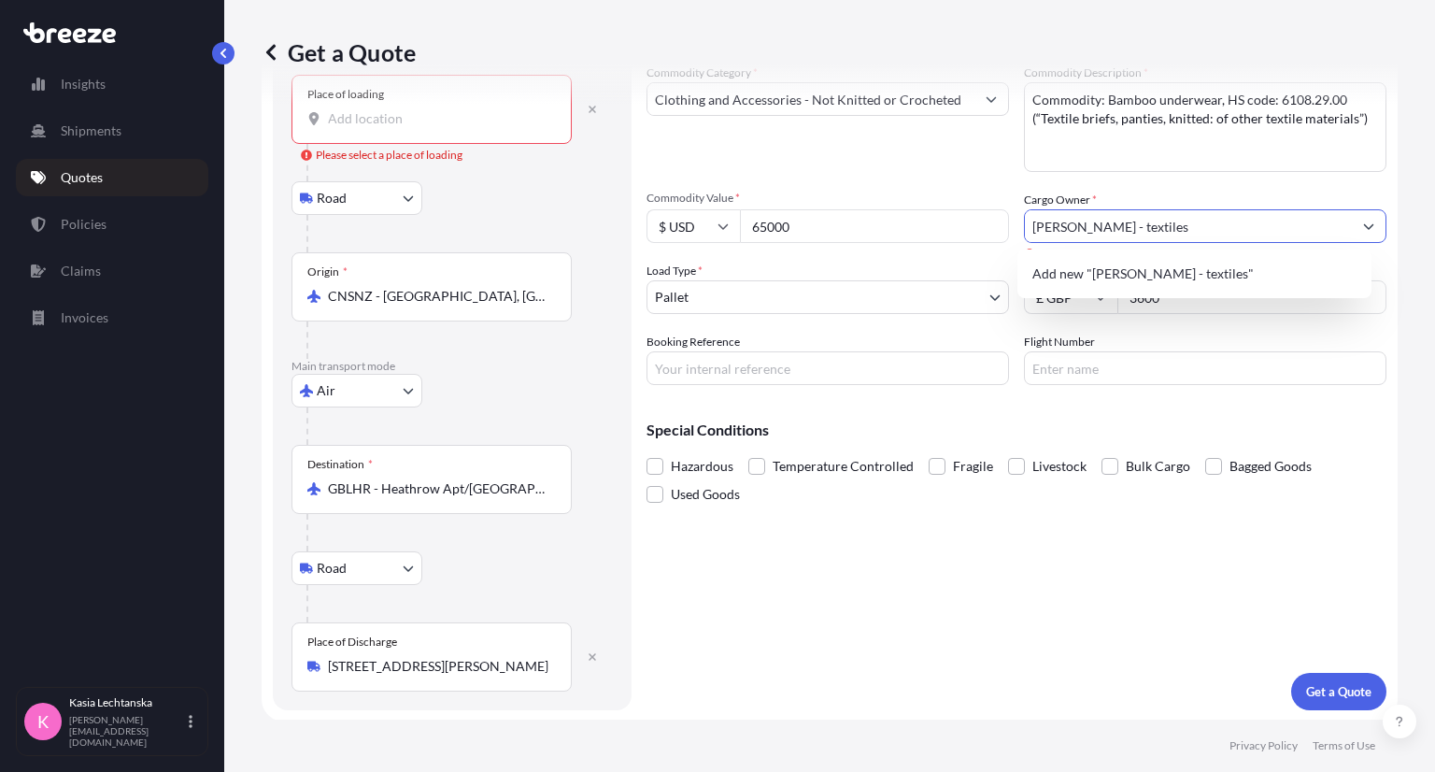
type input "[PERSON_NAME] - textiles"
click at [1147, 404] on div "Special Conditions Hazardous Temperature Controlled Fragile Livestock Bulk Carg…" at bounding box center [1016, 454] width 740 height 108
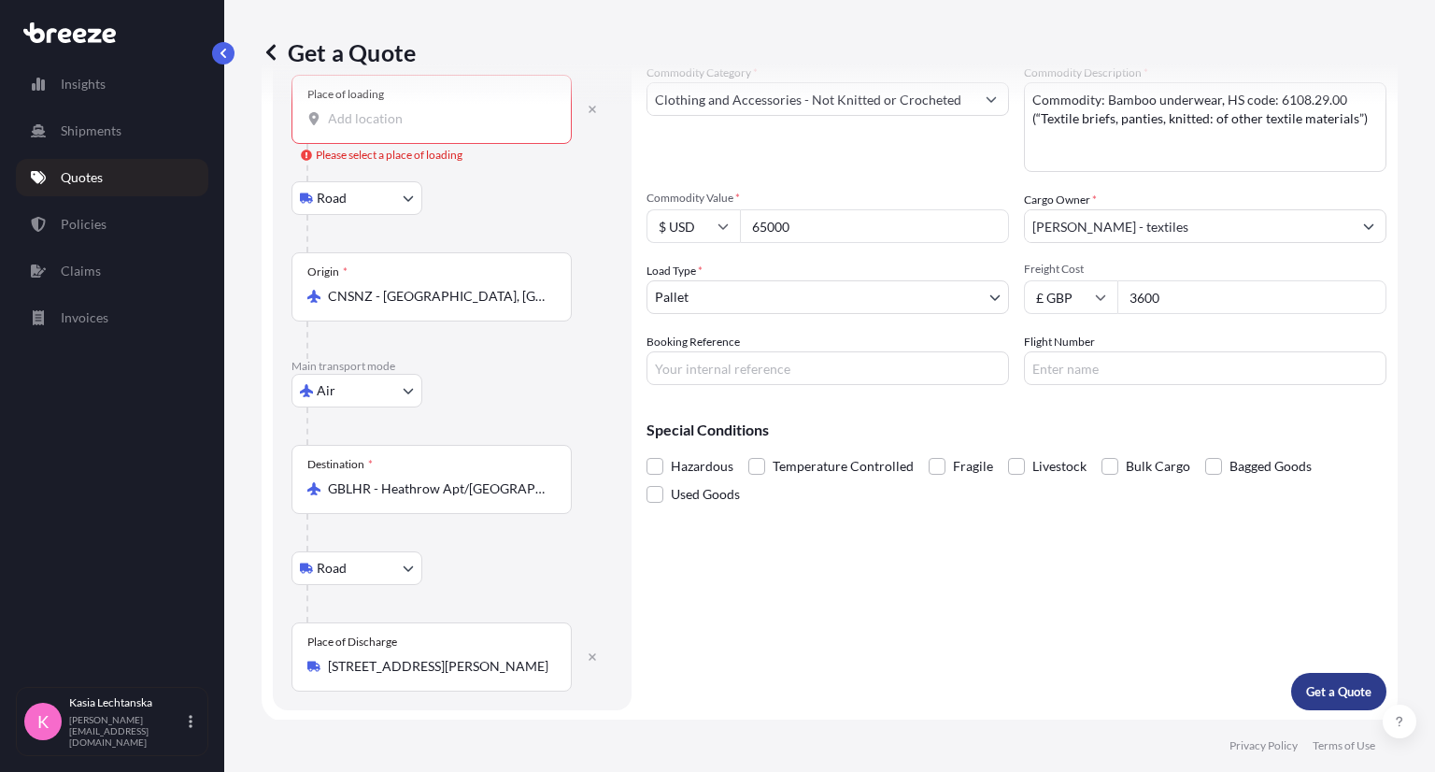
click at [1328, 685] on p "Get a Quote" at bounding box center [1338, 691] width 65 height 19
click at [359, 116] on input "Place of loading Please select a place of loading" at bounding box center [438, 118] width 220 height 19
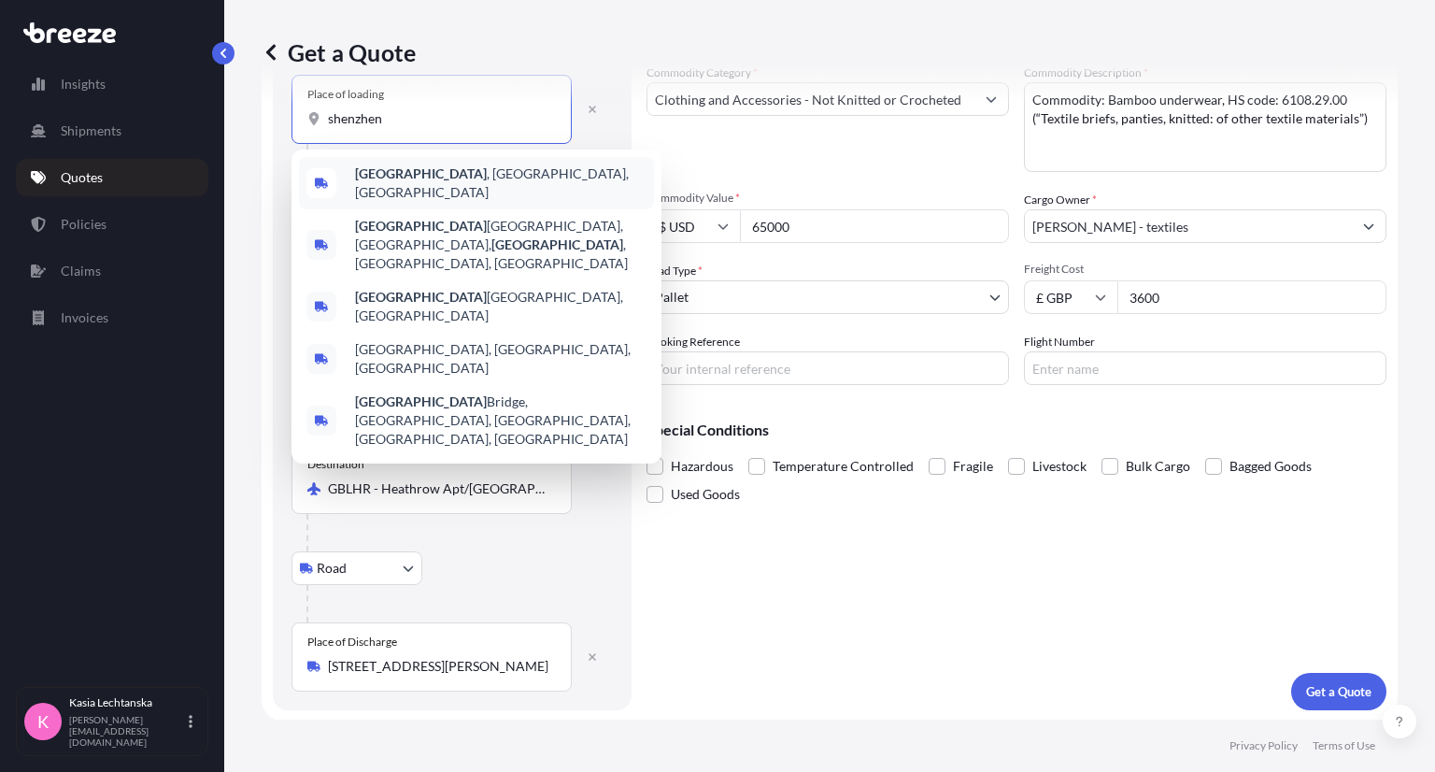
click at [559, 177] on span "[GEOGRAPHIC_DATA] , [GEOGRAPHIC_DATA], [GEOGRAPHIC_DATA]" at bounding box center [500, 182] width 291 height 37
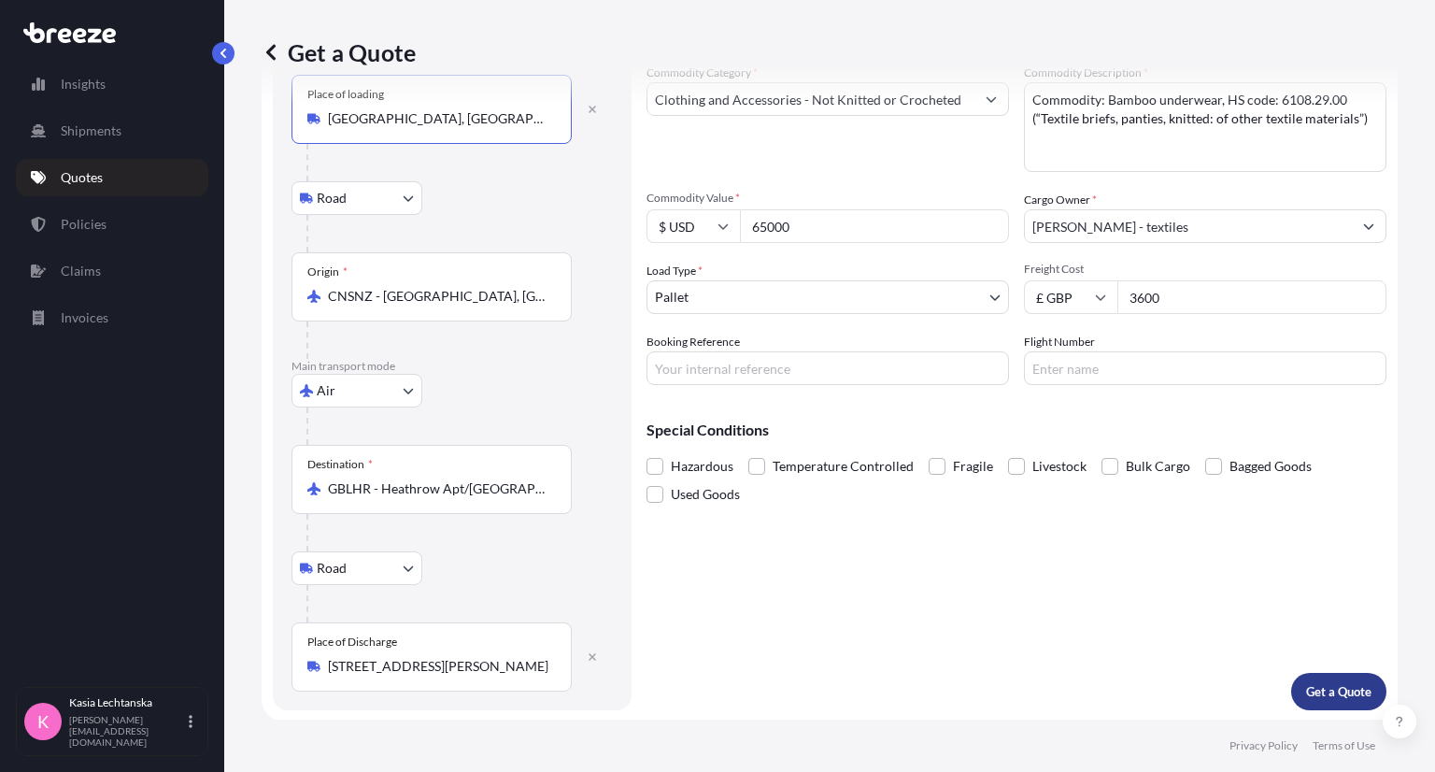
type input "[GEOGRAPHIC_DATA], [GEOGRAPHIC_DATA], [GEOGRAPHIC_DATA]"
click at [1352, 696] on p "Get a Quote" at bounding box center [1338, 691] width 65 height 19
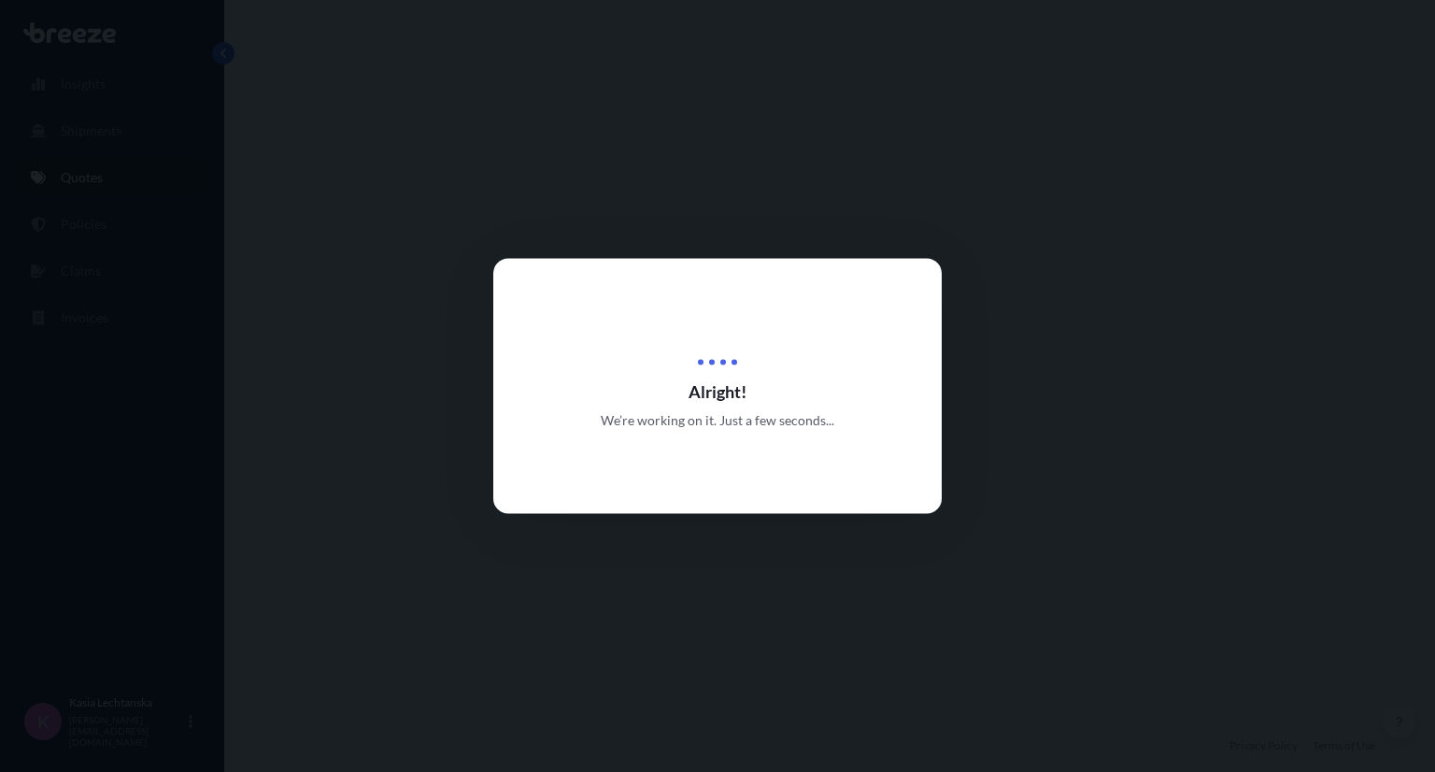
select select "Road"
select select "Air"
select select "Road"
select select "1"
